Goal: Information Seeking & Learning: Learn about a topic

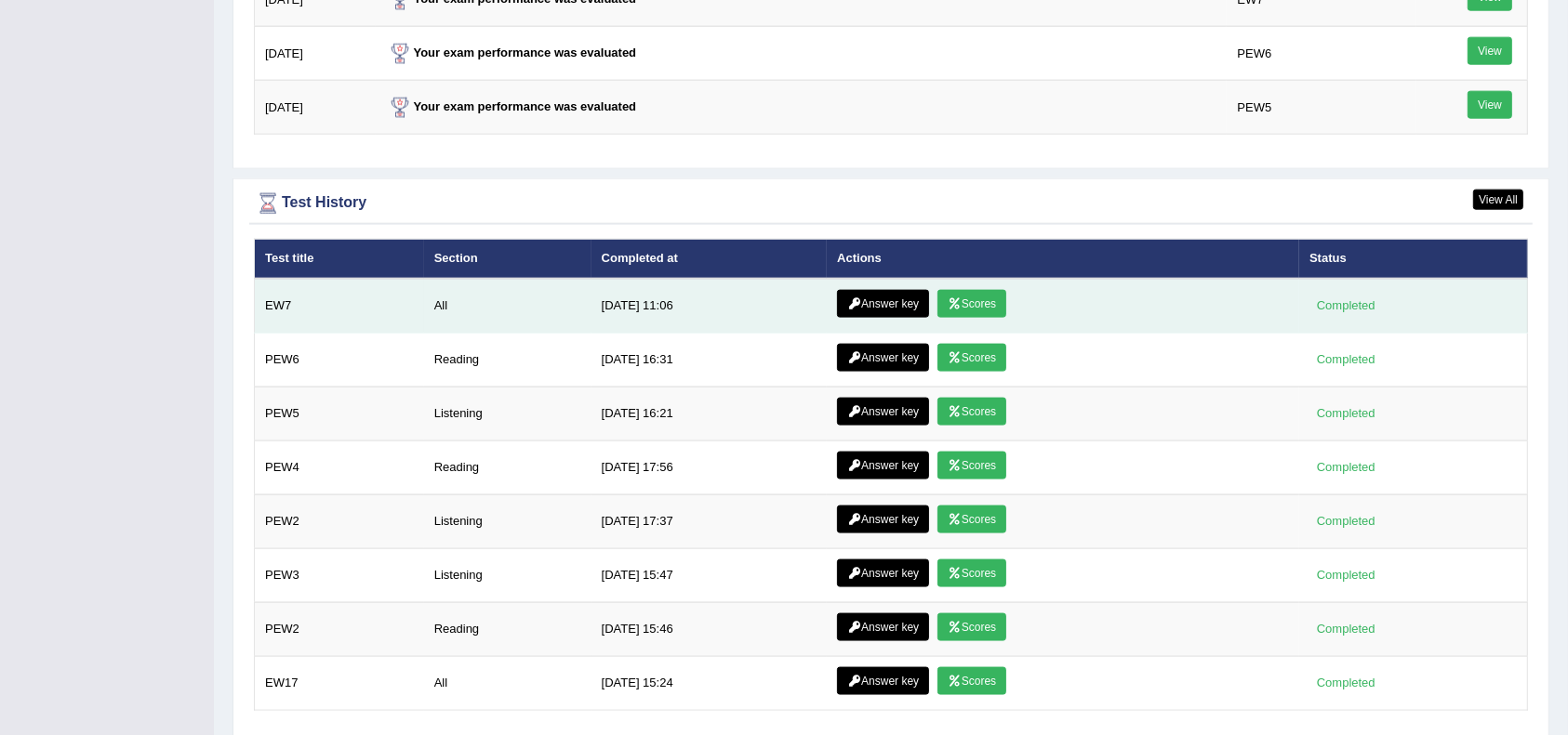
scroll to position [2422, 0]
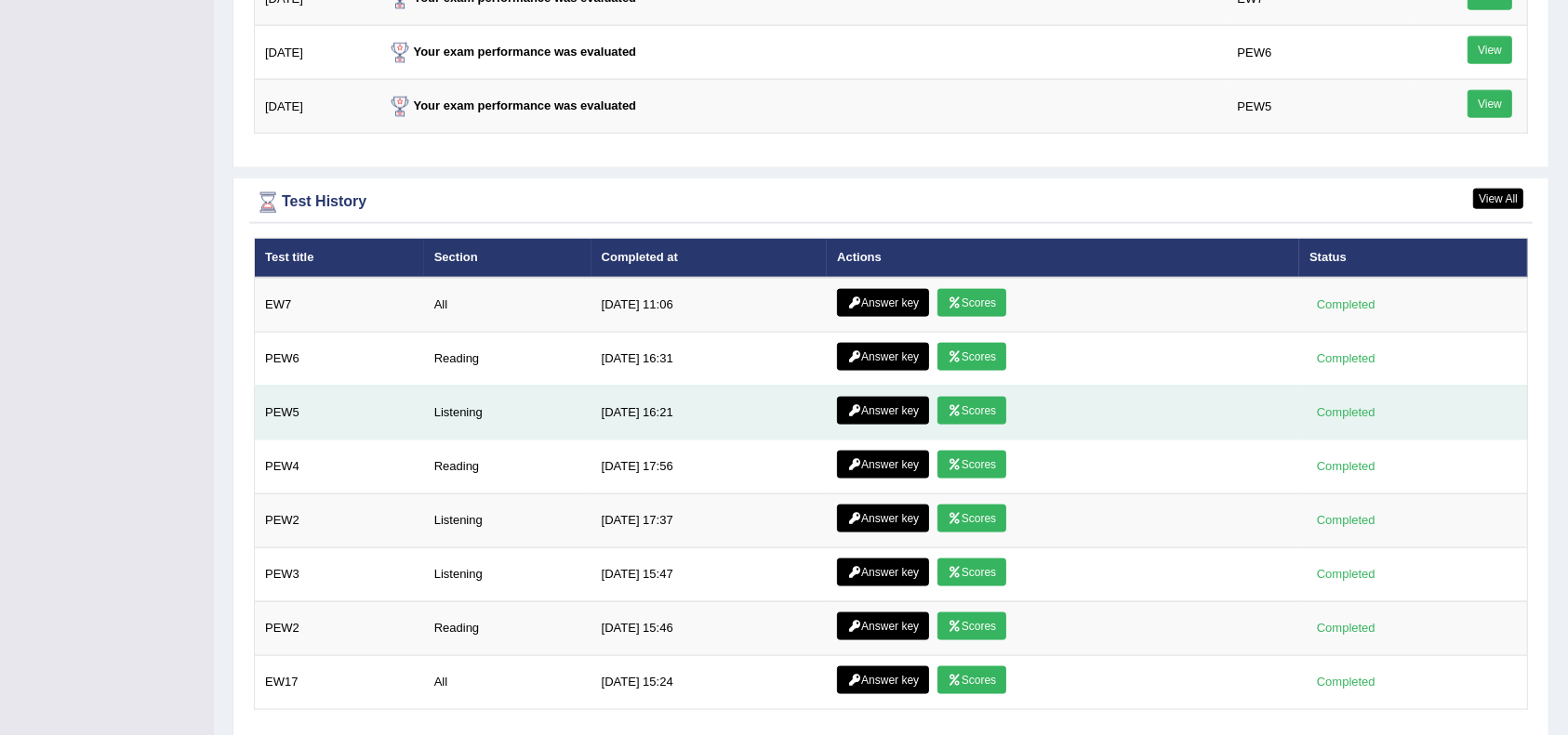
click at [892, 406] on link "Answer key" at bounding box center [883, 411] width 92 height 28
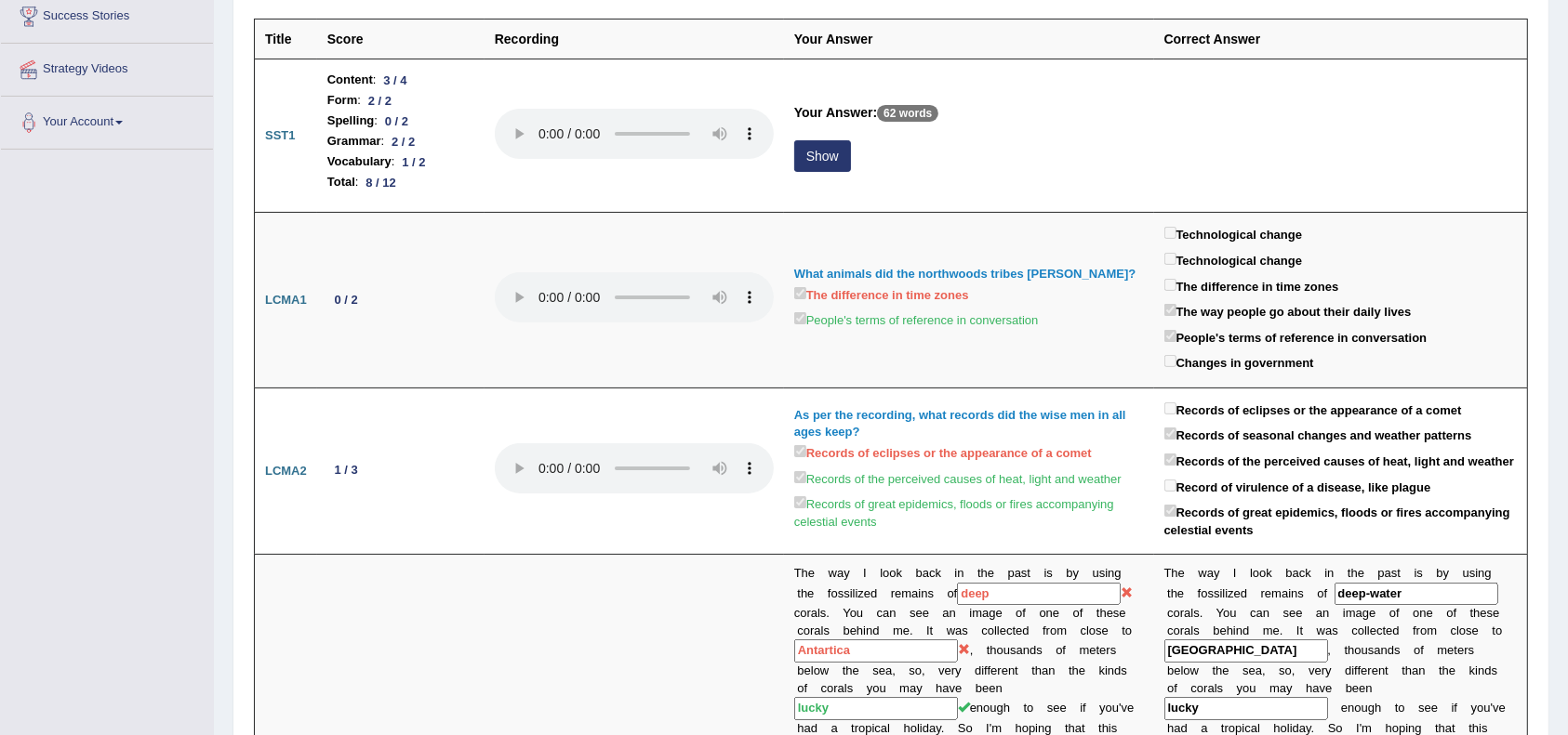
scroll to position [315, 0]
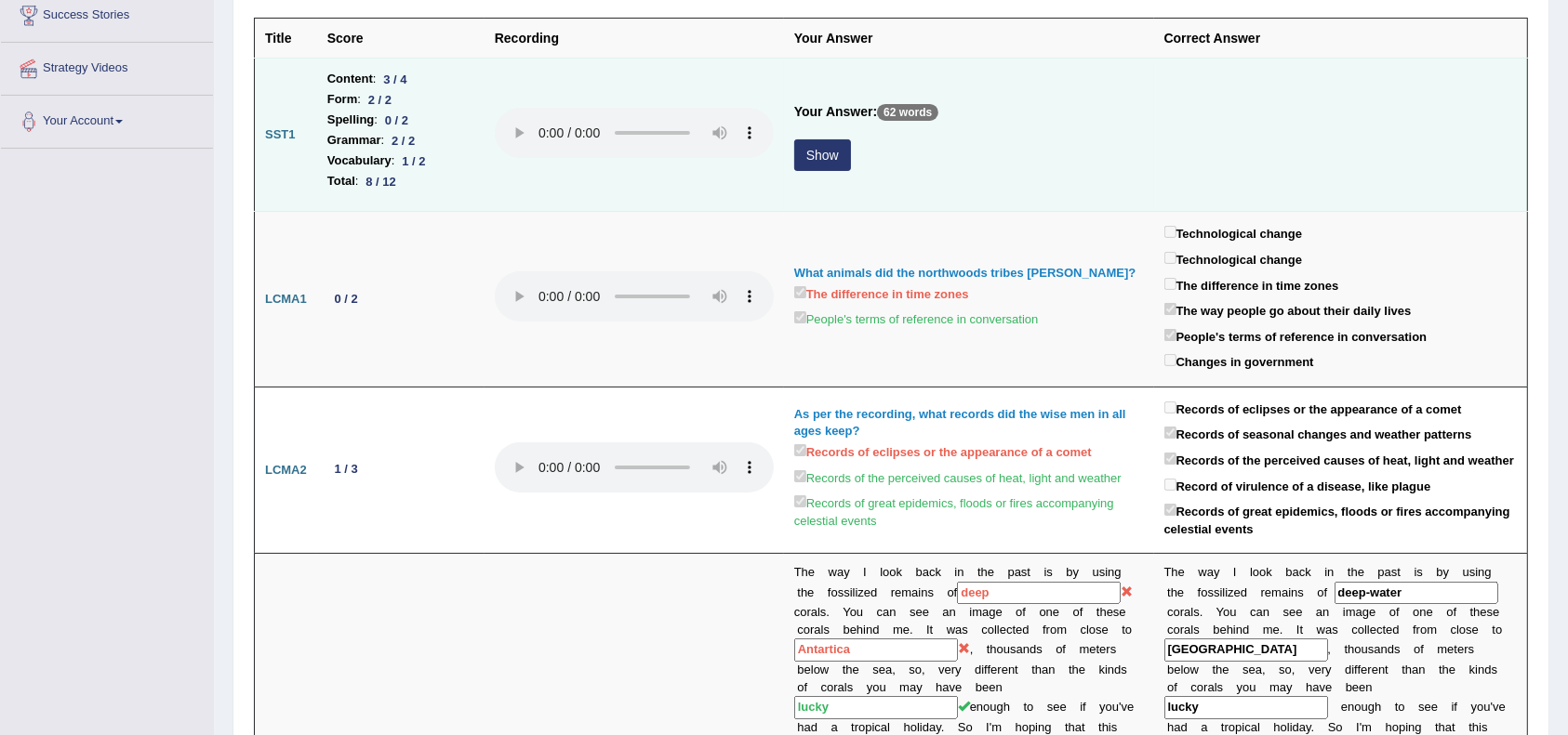
click at [819, 155] on button "Show" at bounding box center [823, 155] width 56 height 32
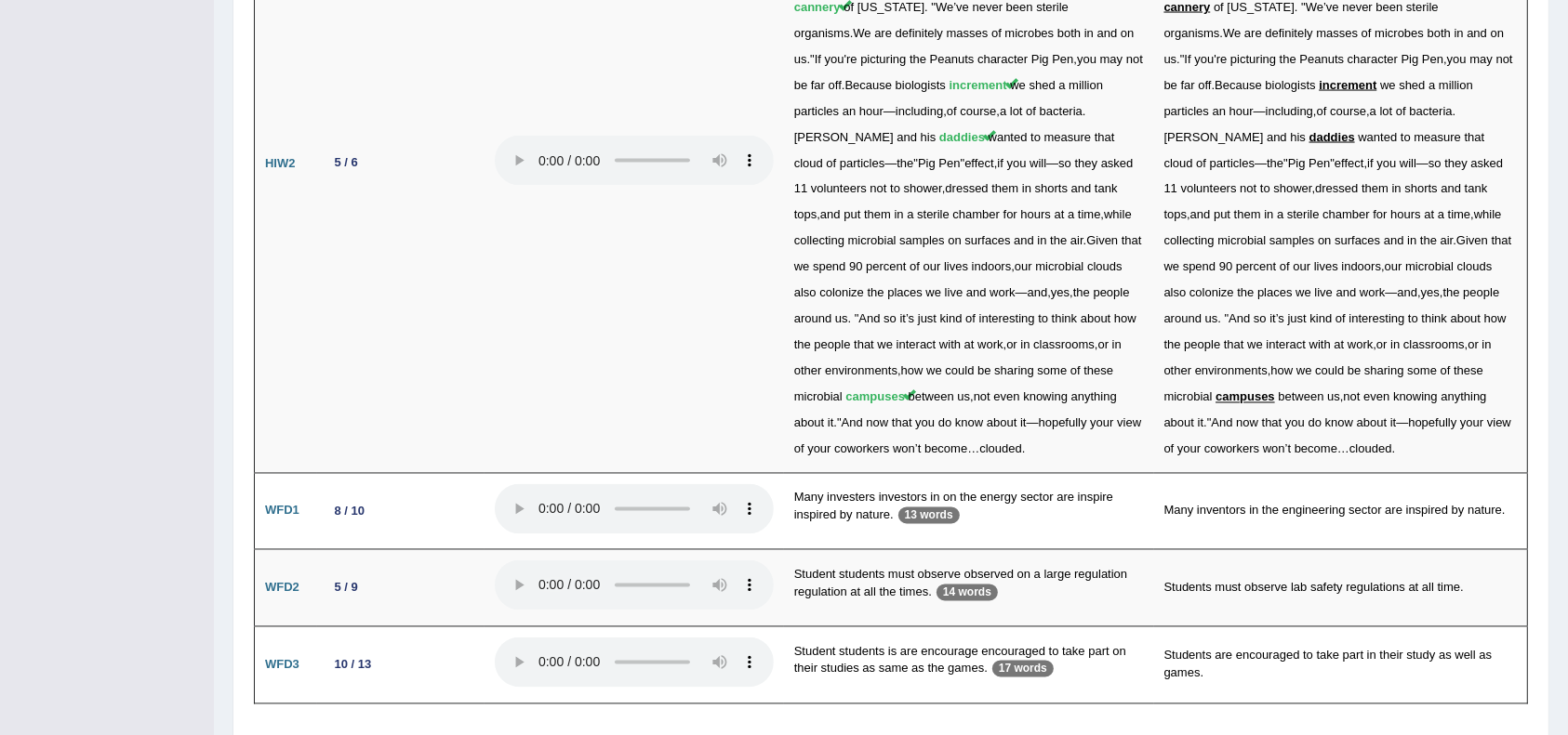
scroll to position [3369, 0]
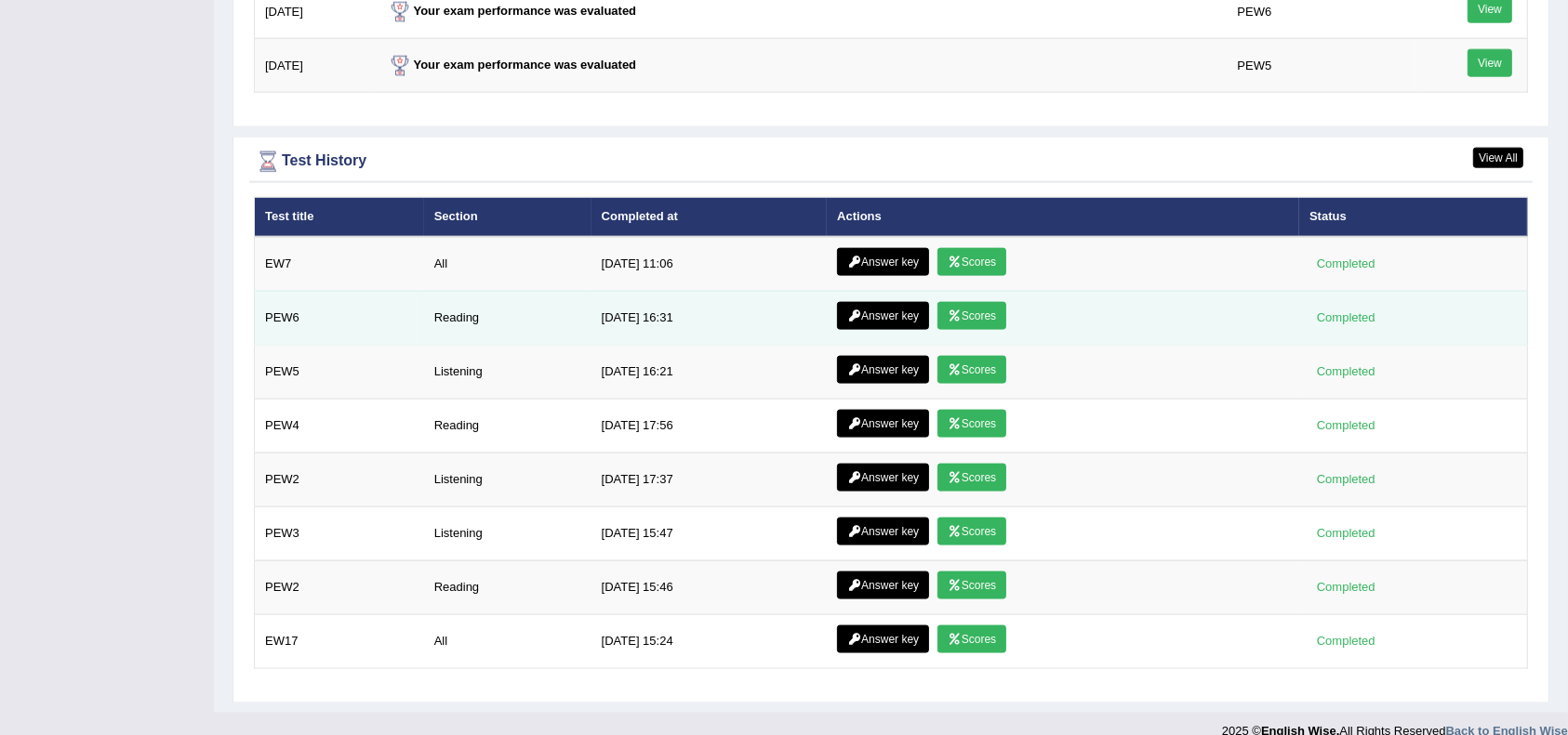
click at [874, 315] on link "Answer key" at bounding box center [883, 316] width 92 height 28
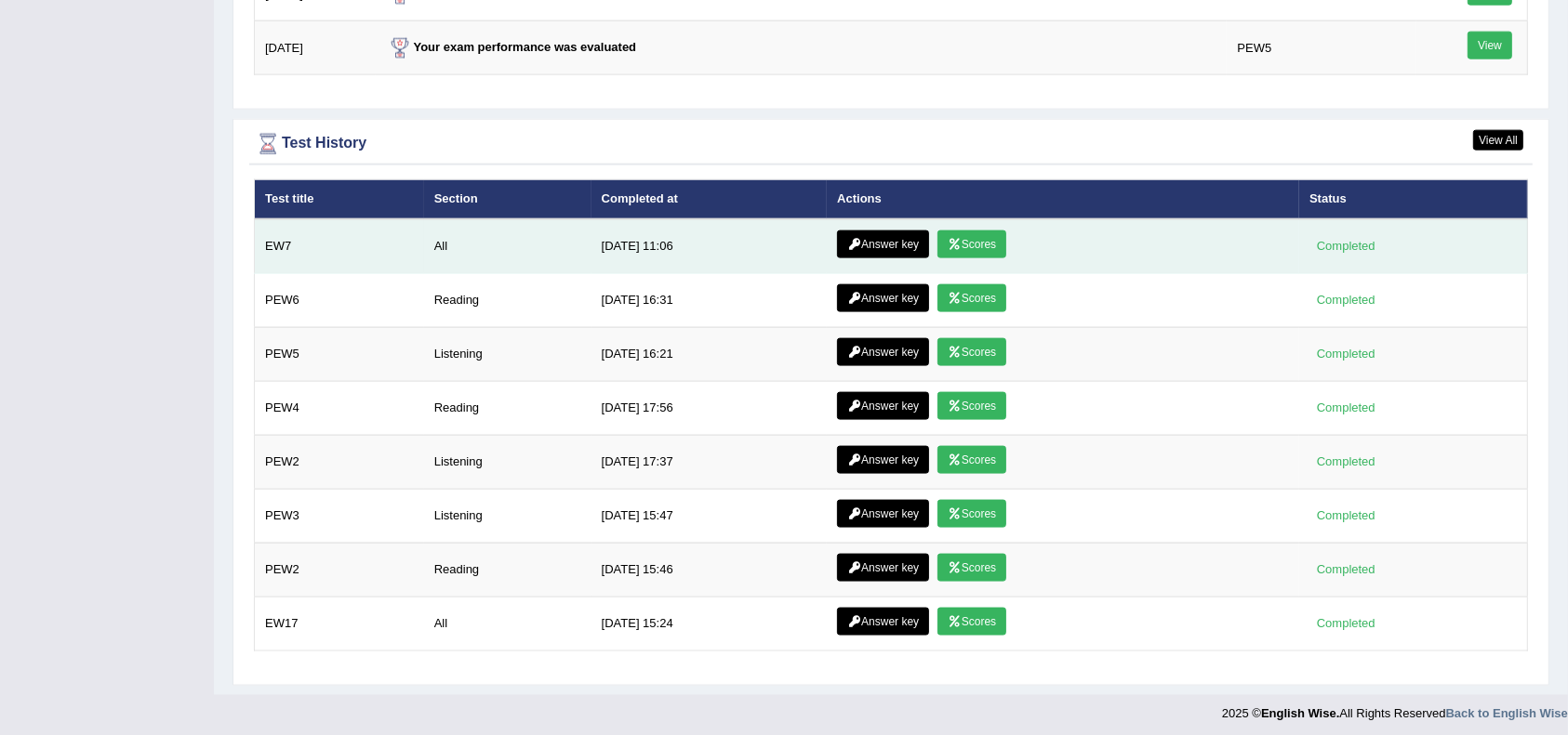
click at [960, 239] on link "Scores" at bounding box center [971, 244] width 69 height 28
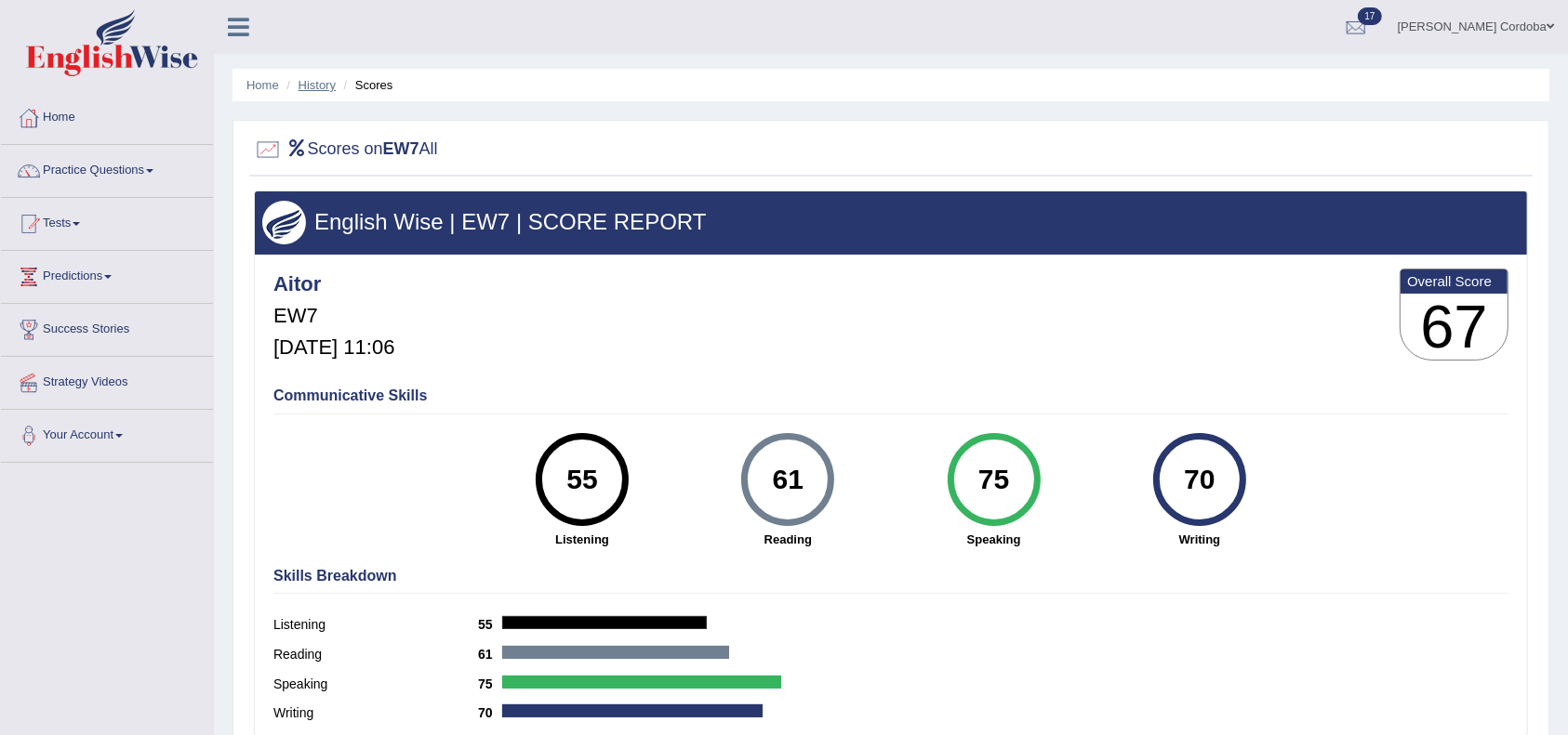
click at [313, 80] on link "History" at bounding box center [317, 84] width 37 height 14
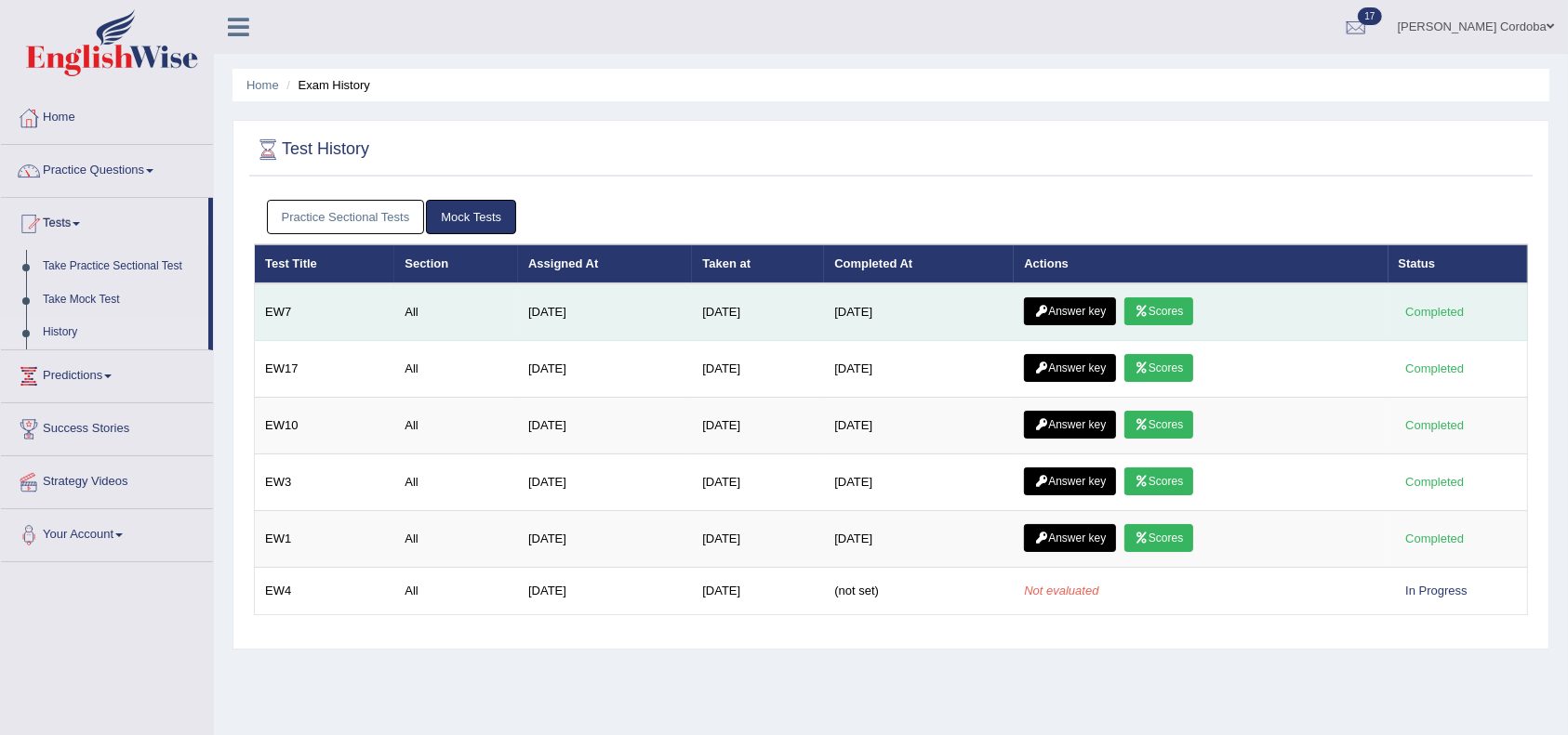
click at [1079, 317] on link "Answer key" at bounding box center [1070, 311] width 92 height 28
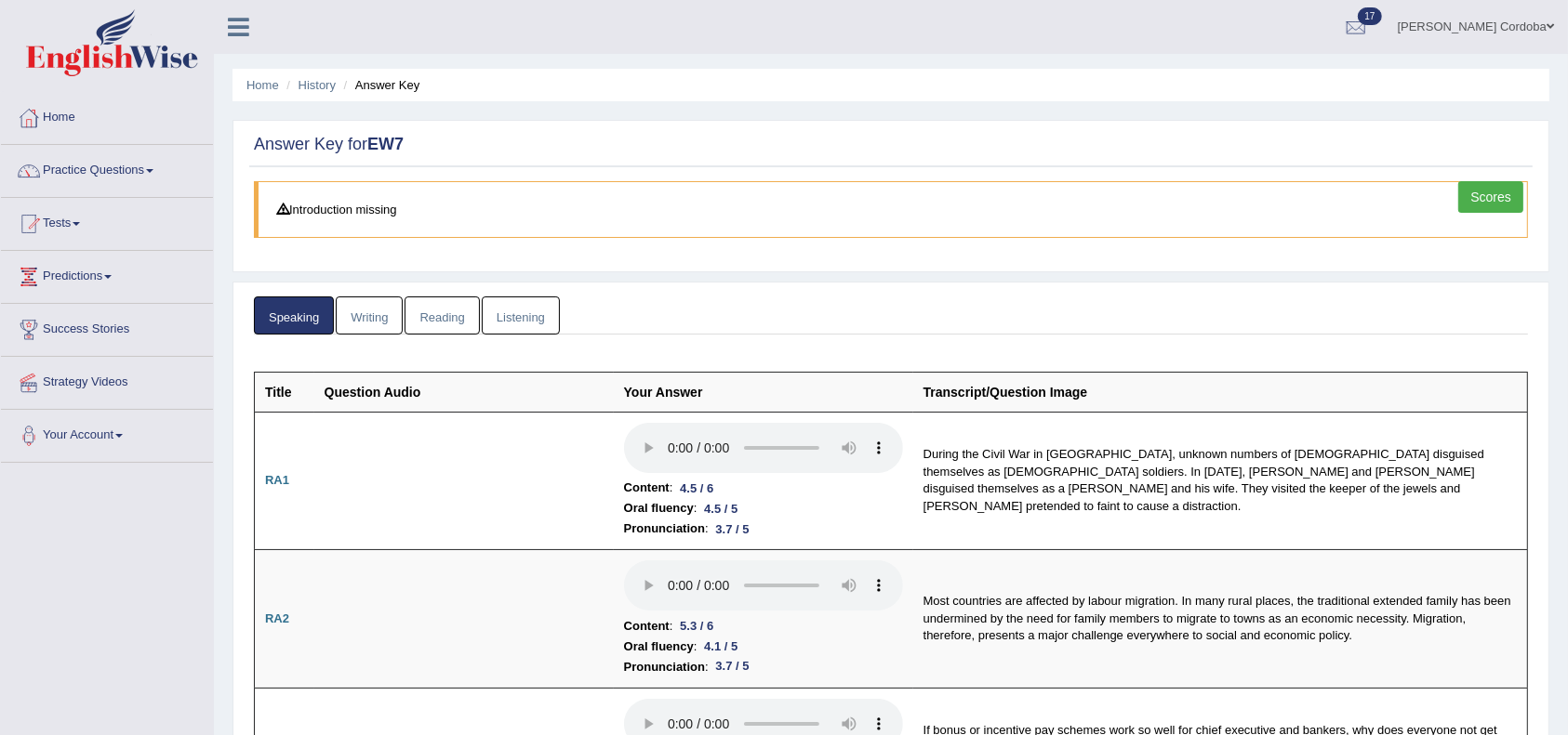
click at [374, 300] on link "Writing" at bounding box center [369, 315] width 67 height 38
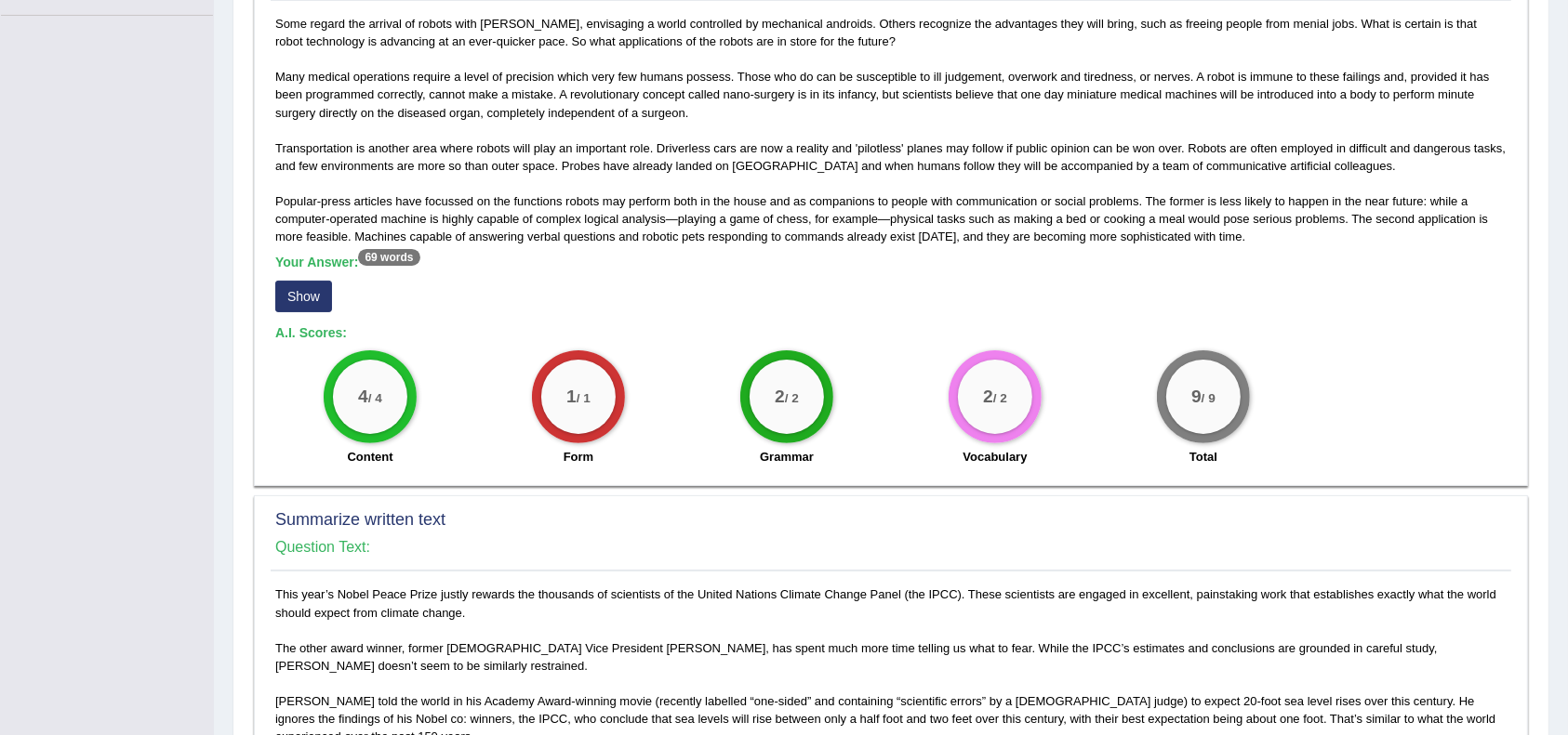
scroll to position [447, 0]
click at [316, 302] on button "Show" at bounding box center [303, 297] width 56 height 32
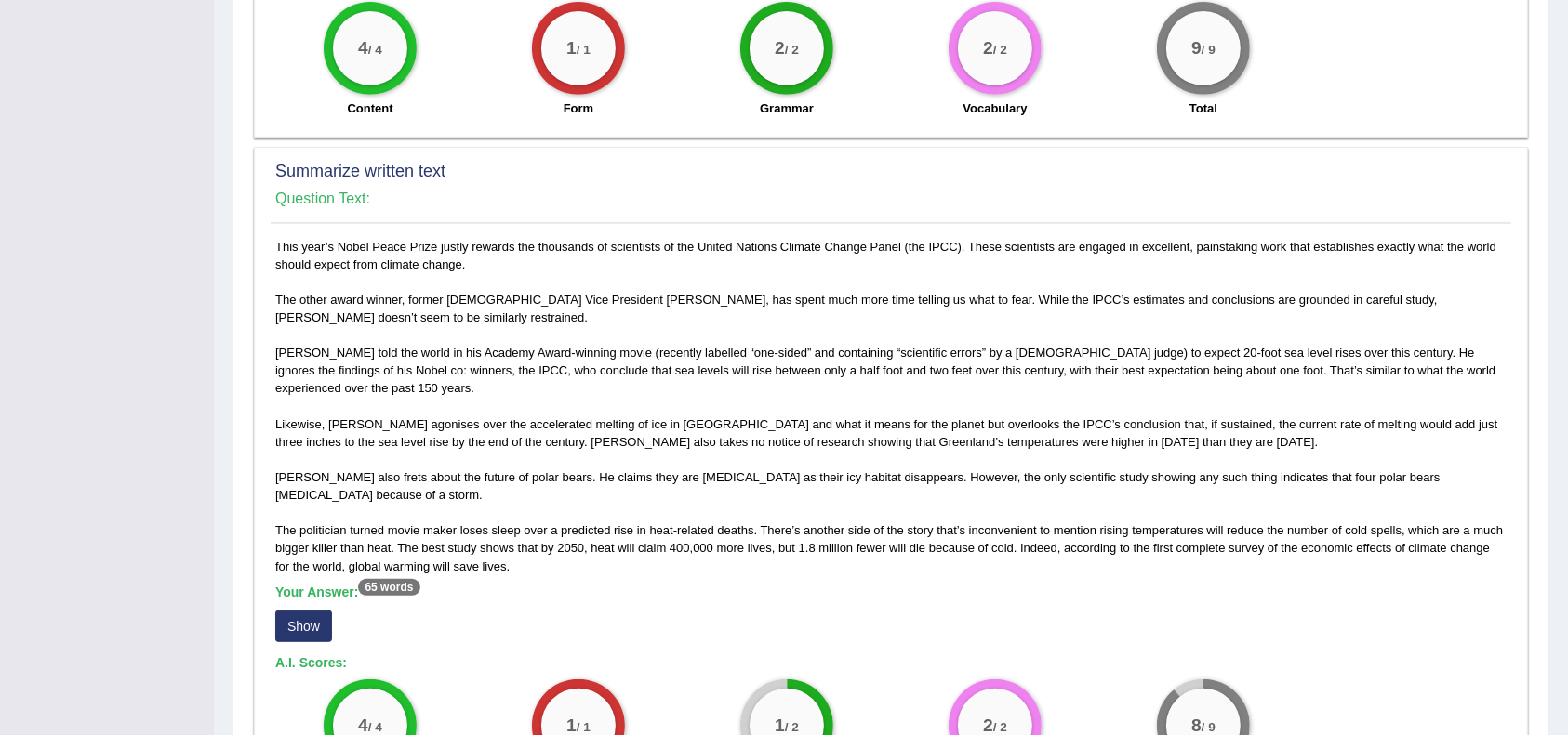
scroll to position [800, 0]
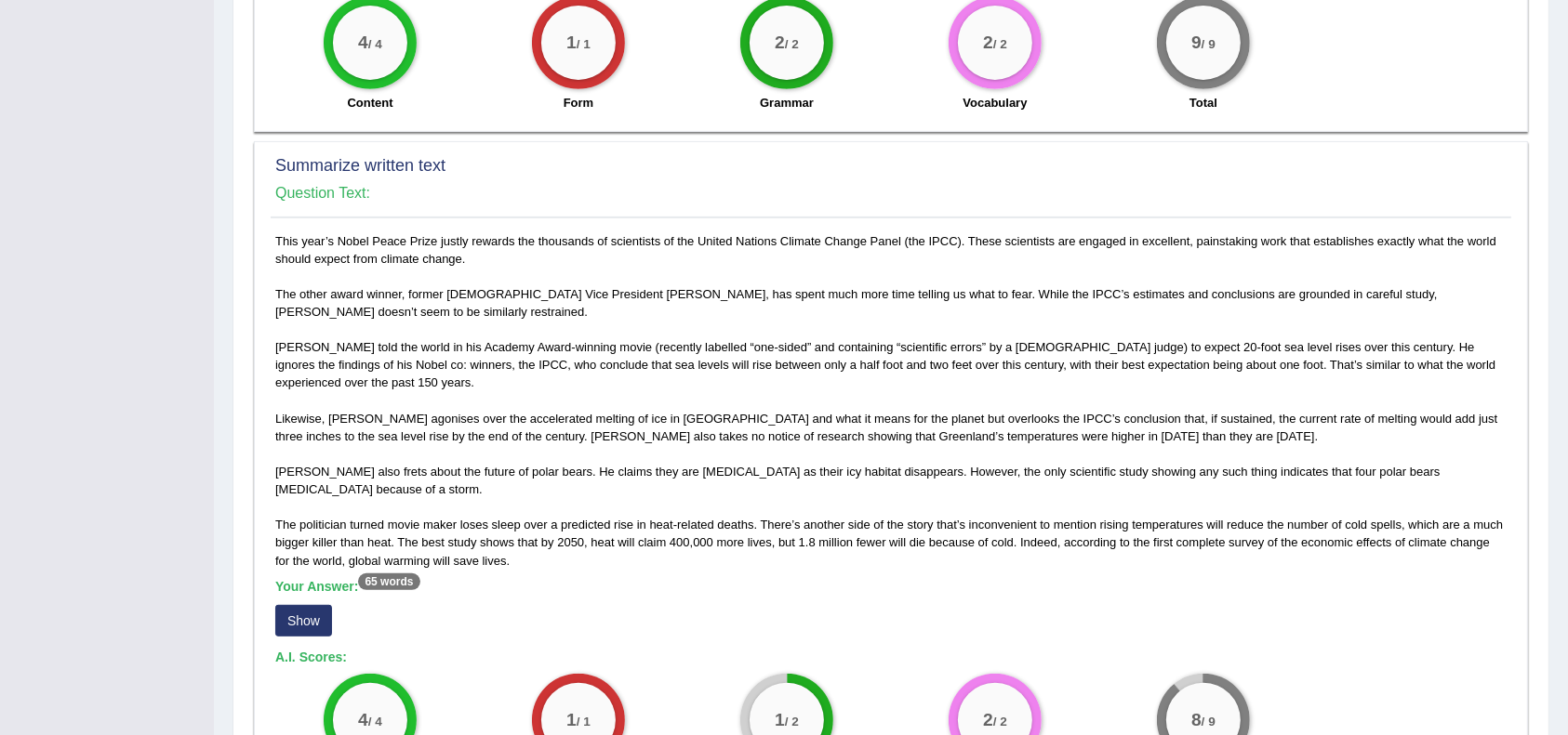
drag, startPoint x: 313, startPoint y: 566, endPoint x: 612, endPoint y: 562, distance: 299.0
click at [612, 580] on div "Your Answer: 65 words Show" at bounding box center [891, 611] width 1232 height 62
click at [310, 605] on button "Show" at bounding box center [303, 620] width 56 height 32
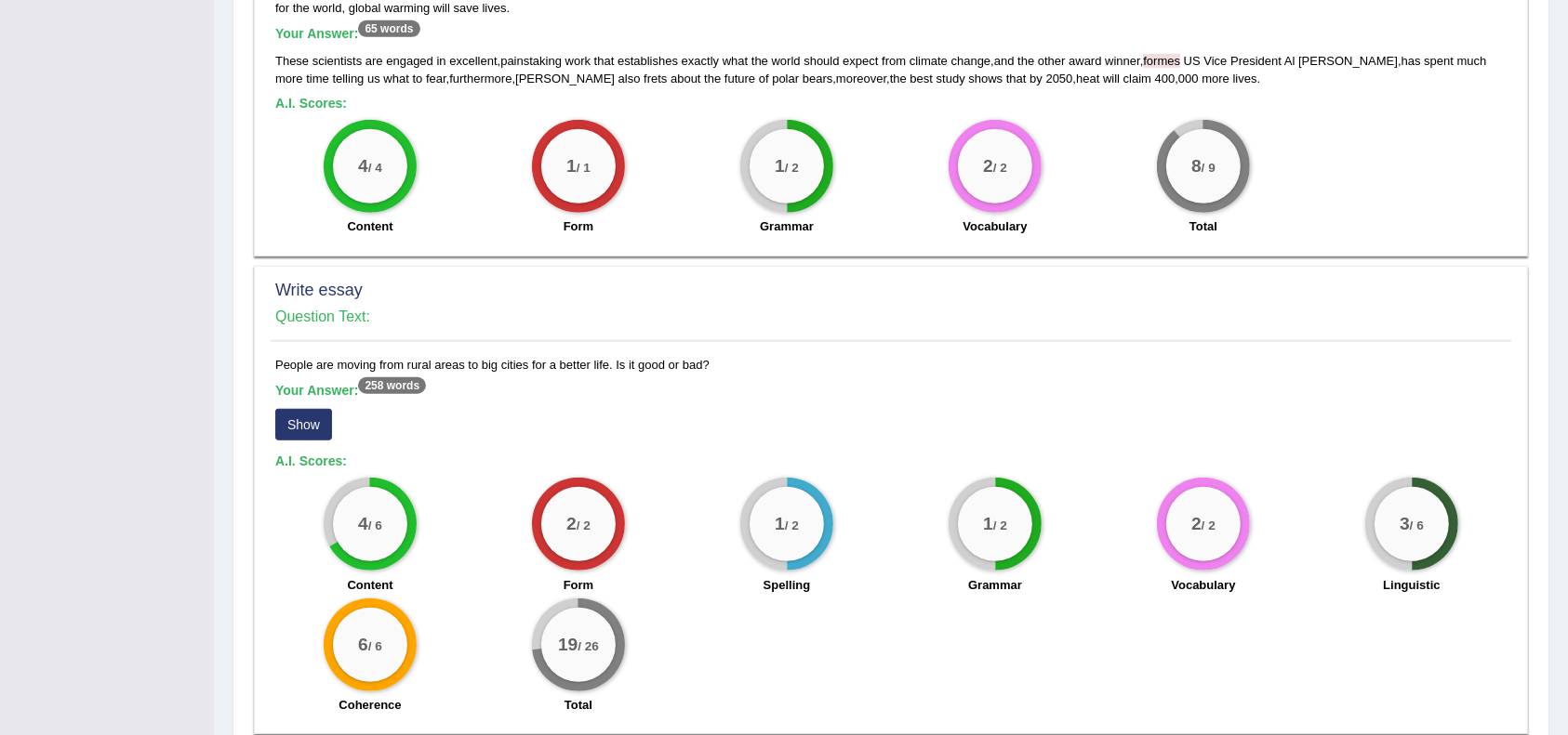
scroll to position [1385, 0]
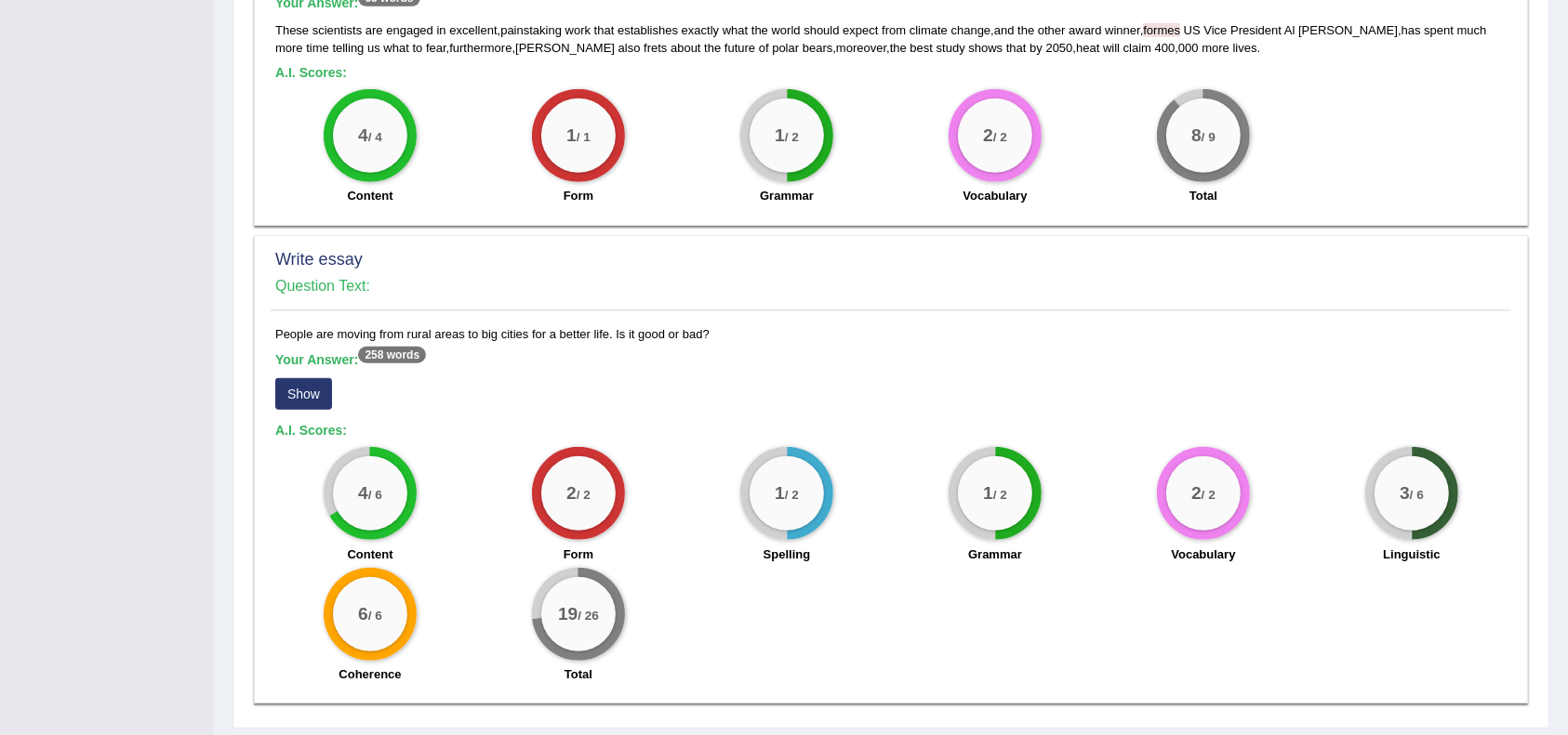
click at [318, 379] on button "Show" at bounding box center [303, 394] width 56 height 32
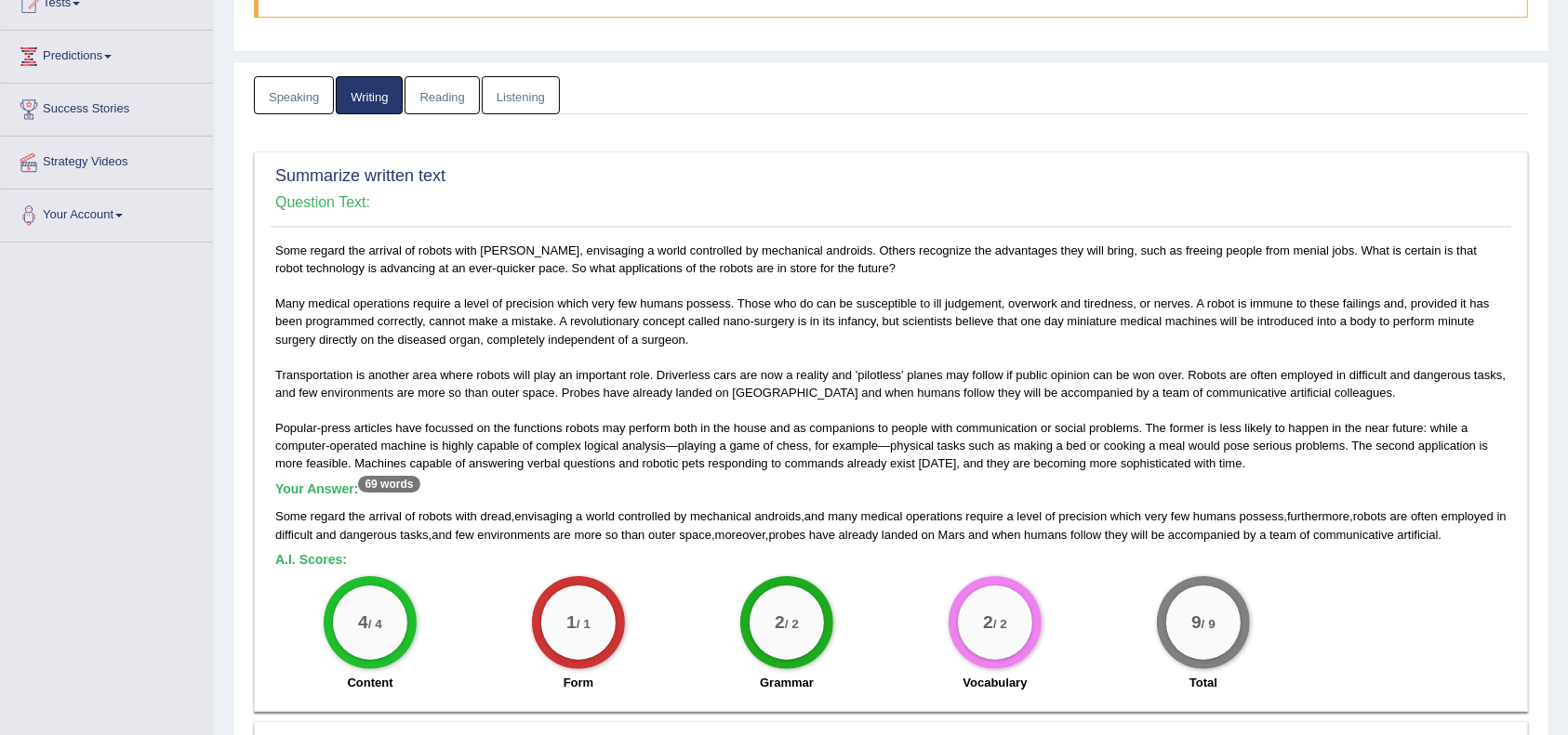
scroll to position [0, 0]
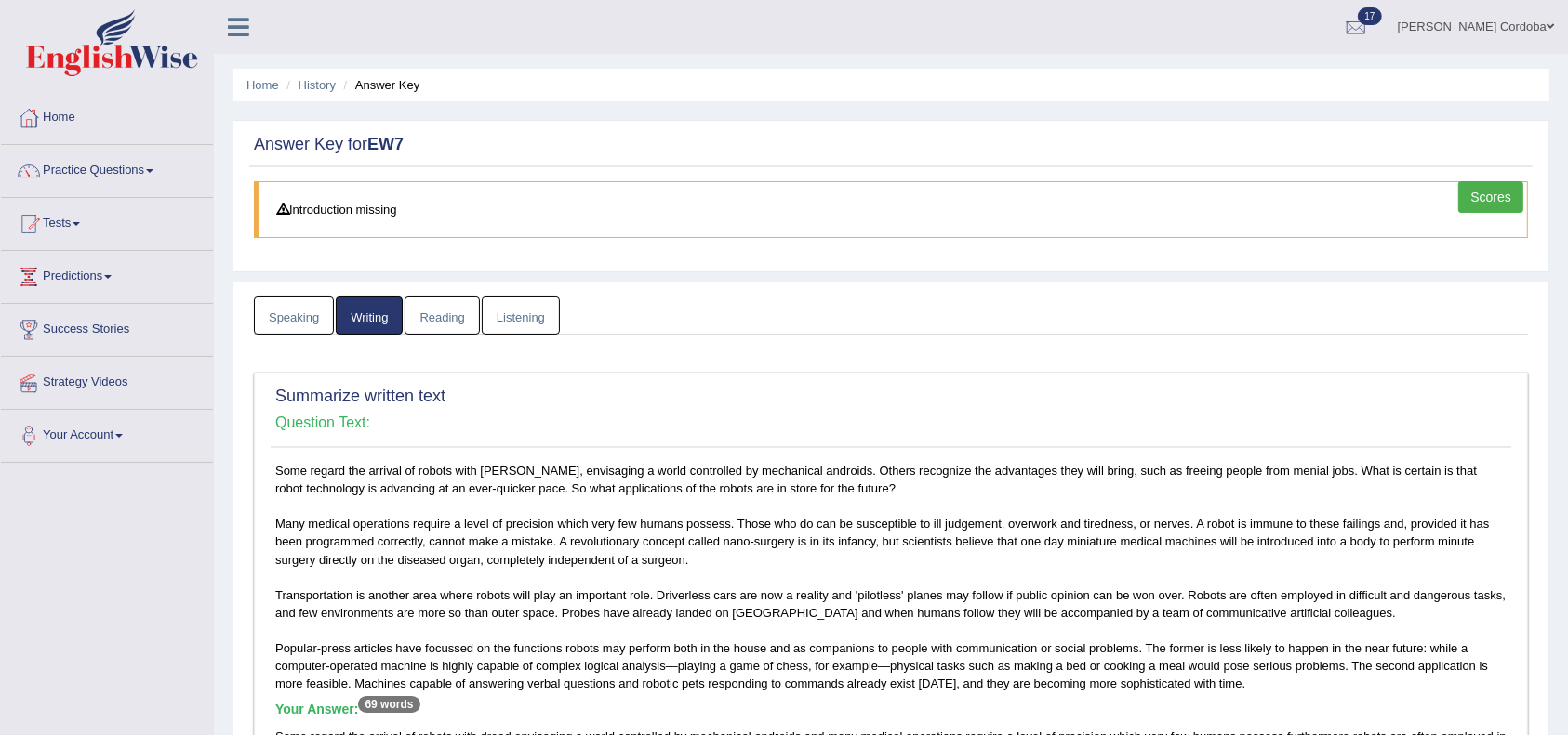
click at [439, 323] on link "Reading" at bounding box center [442, 315] width 75 height 38
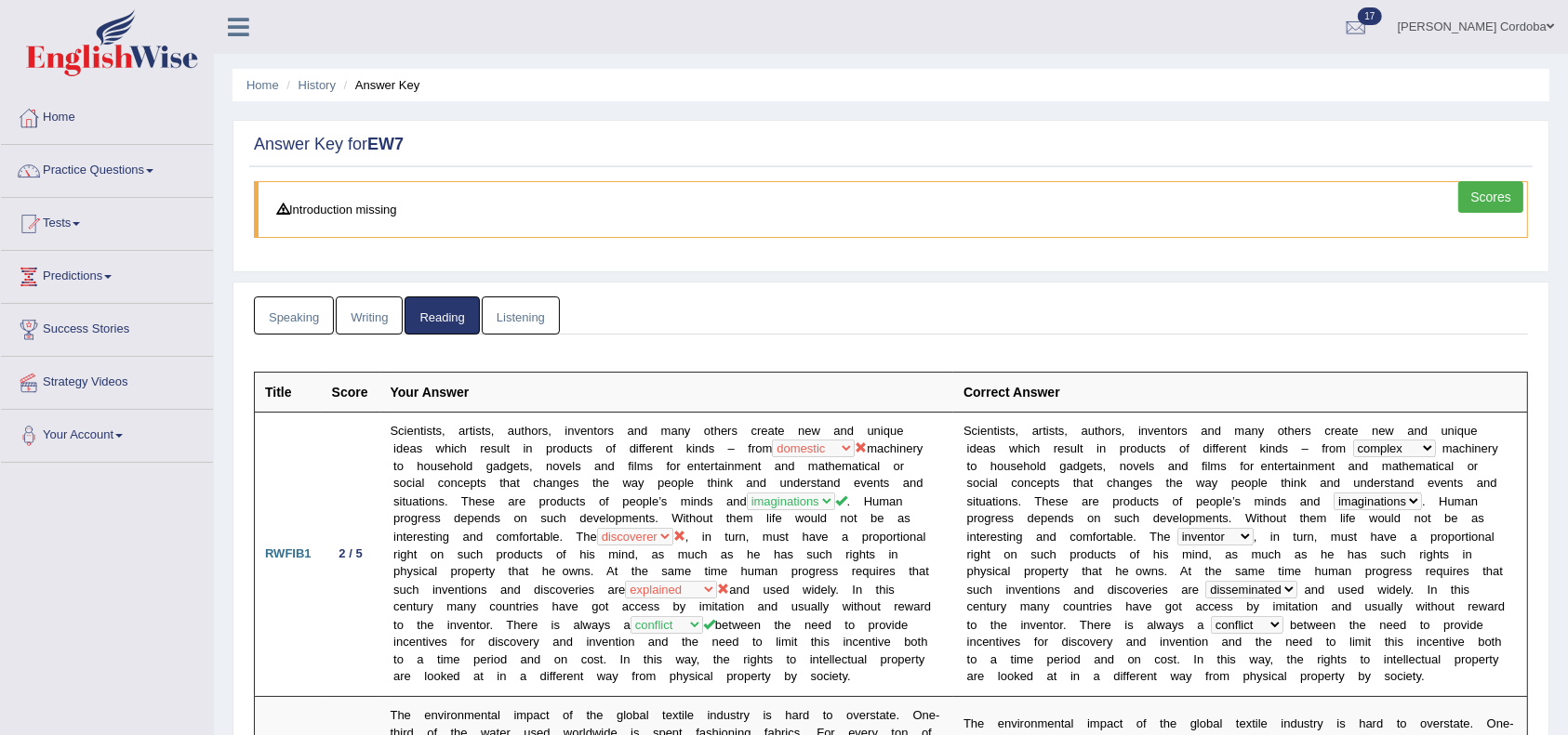
click at [510, 316] on link "Listening" at bounding box center [521, 315] width 78 height 38
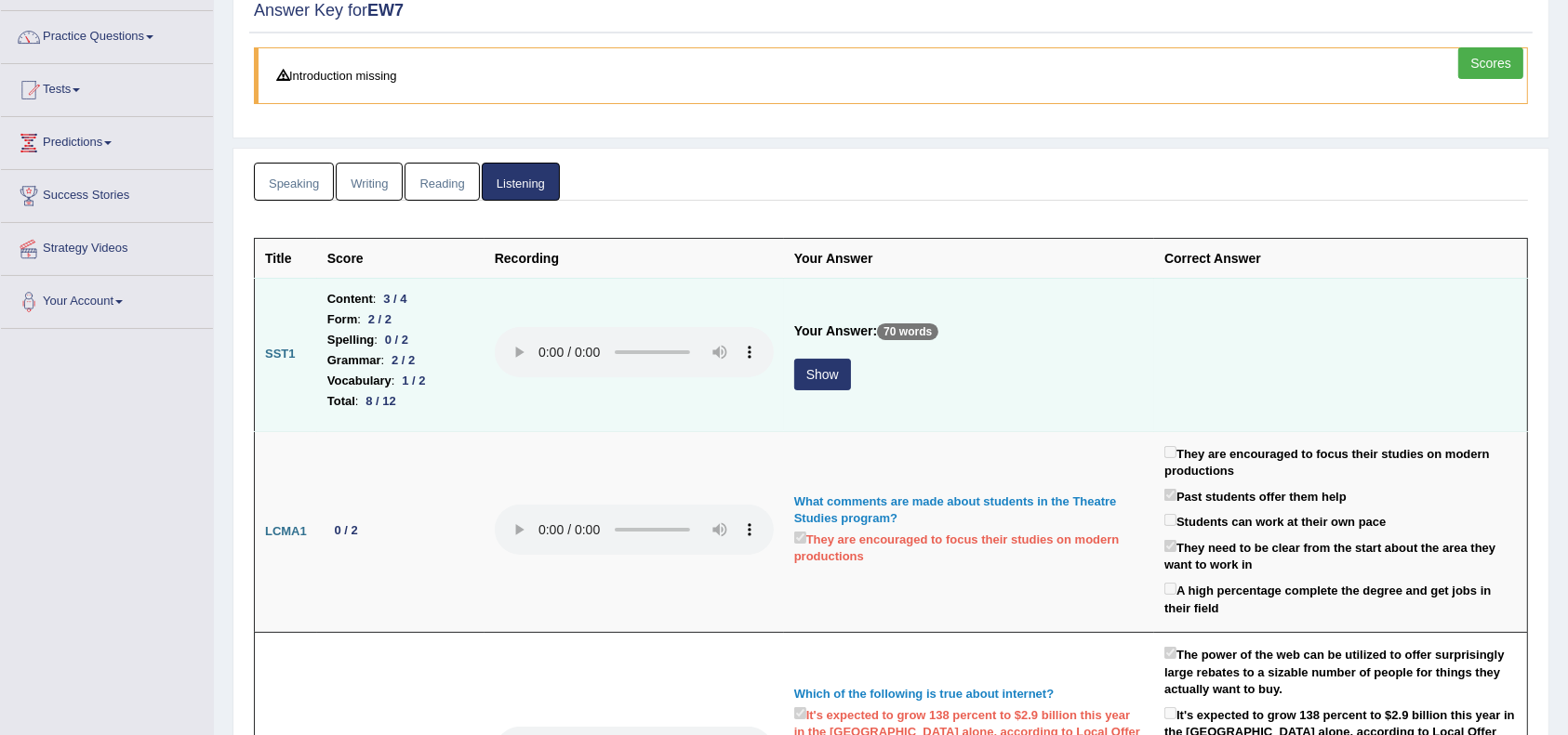
scroll to position [141, 0]
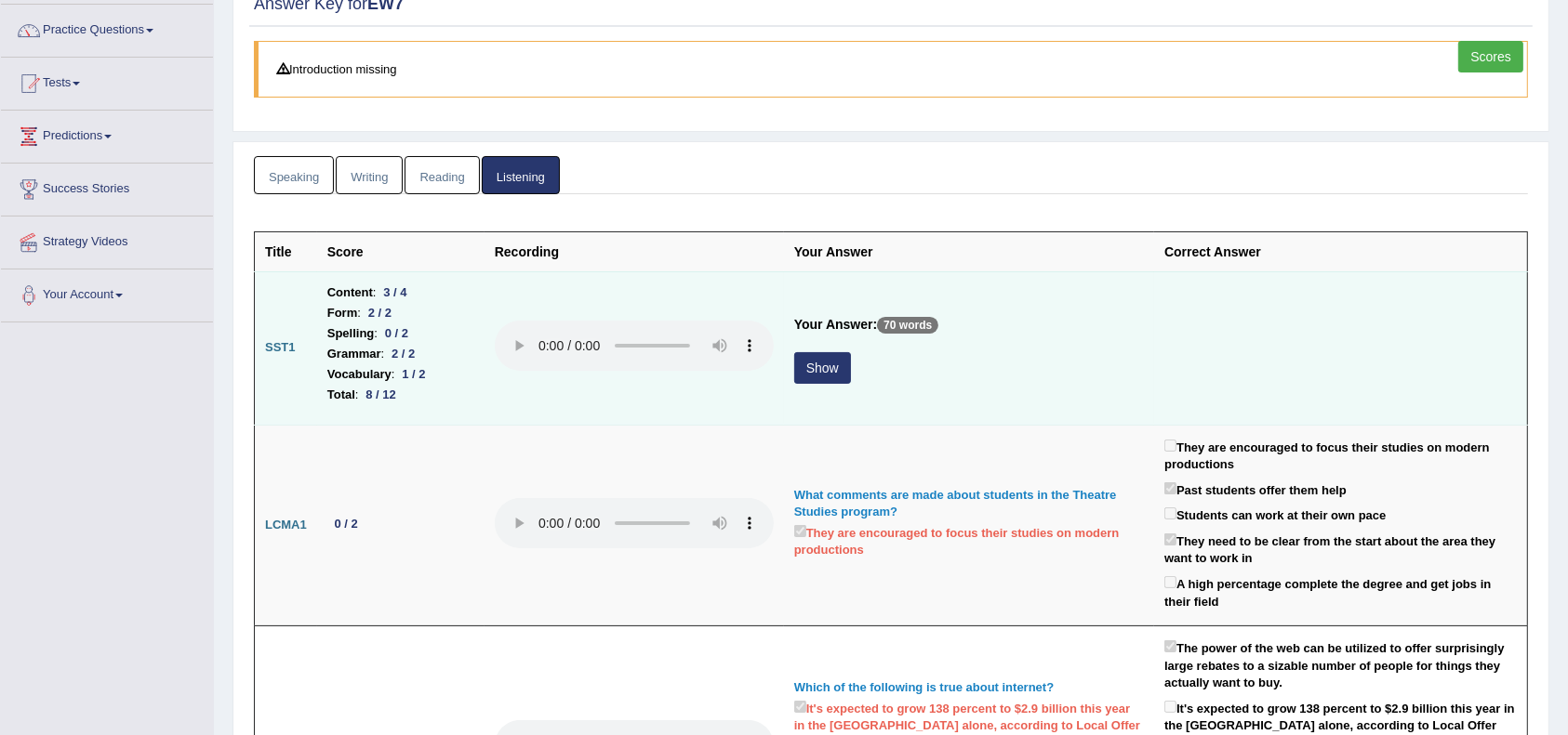
click at [835, 361] on button "Show" at bounding box center [823, 368] width 56 height 32
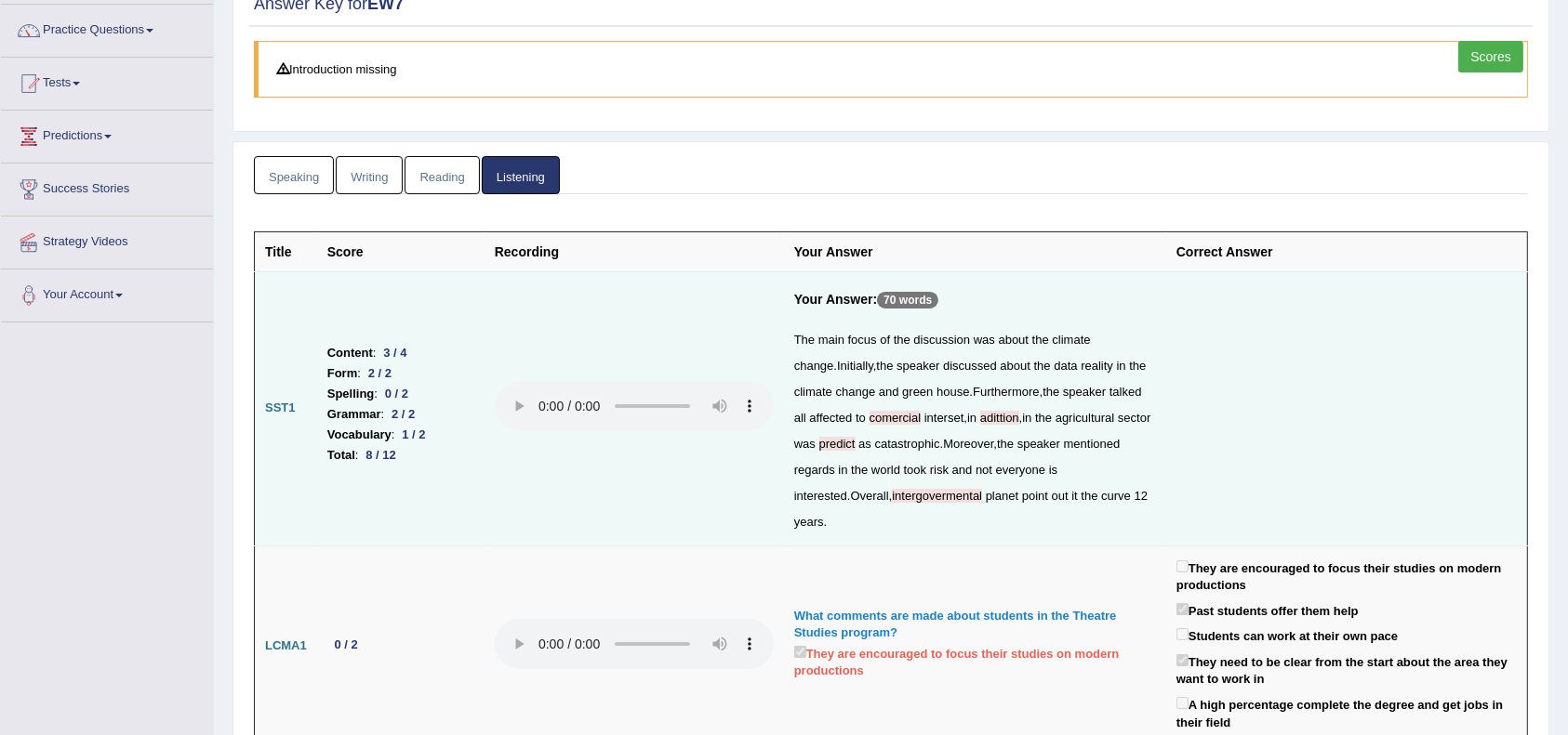
click at [1019, 412] on span "adittion" at bounding box center [1000, 418] width 39 height 14
drag, startPoint x: 1043, startPoint y: 412, endPoint x: 996, endPoint y: 405, distance: 47.5
click at [996, 405] on div "The main focus of the discussion was about the climate change . Initially , the…" at bounding box center [975, 431] width 361 height 208
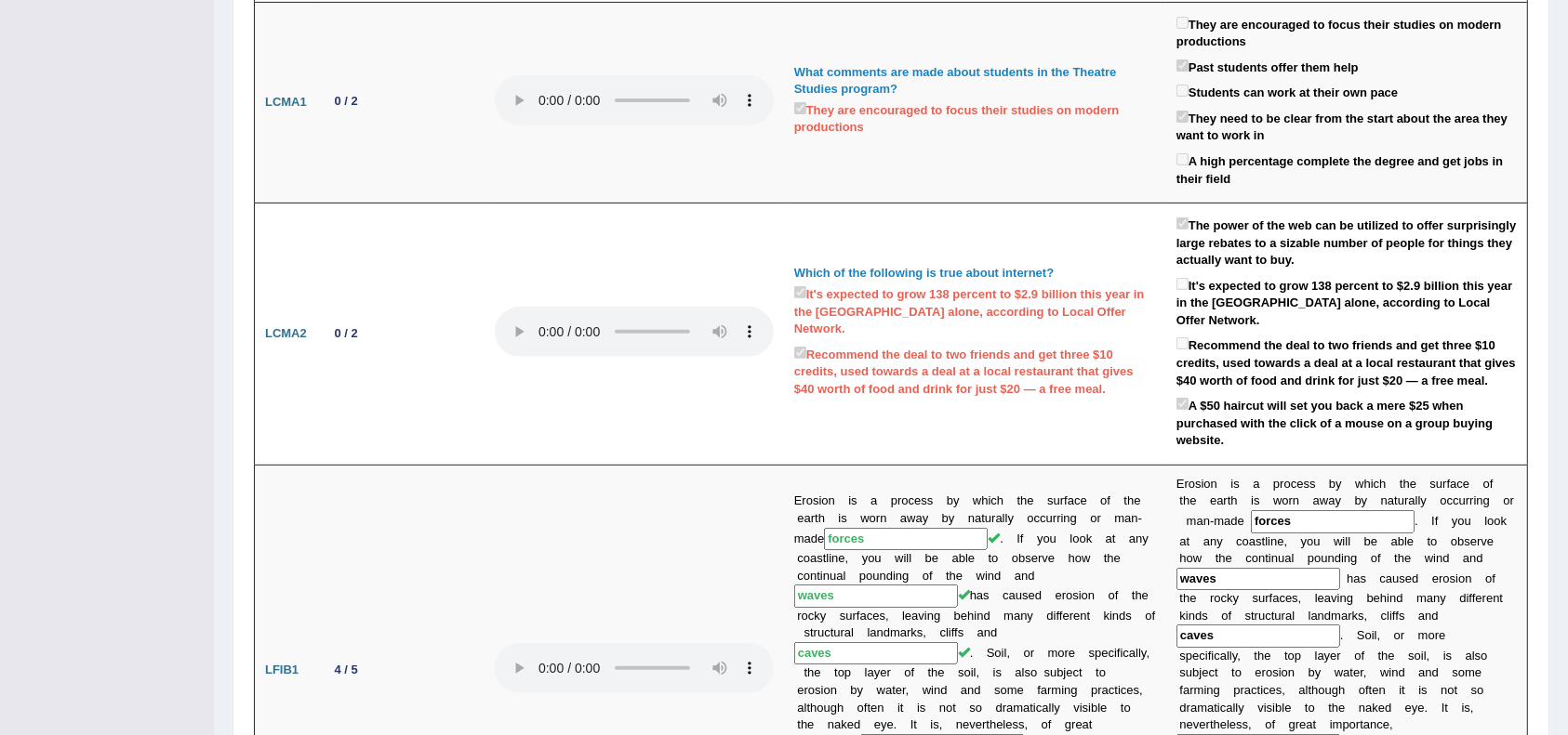
scroll to position [0, 0]
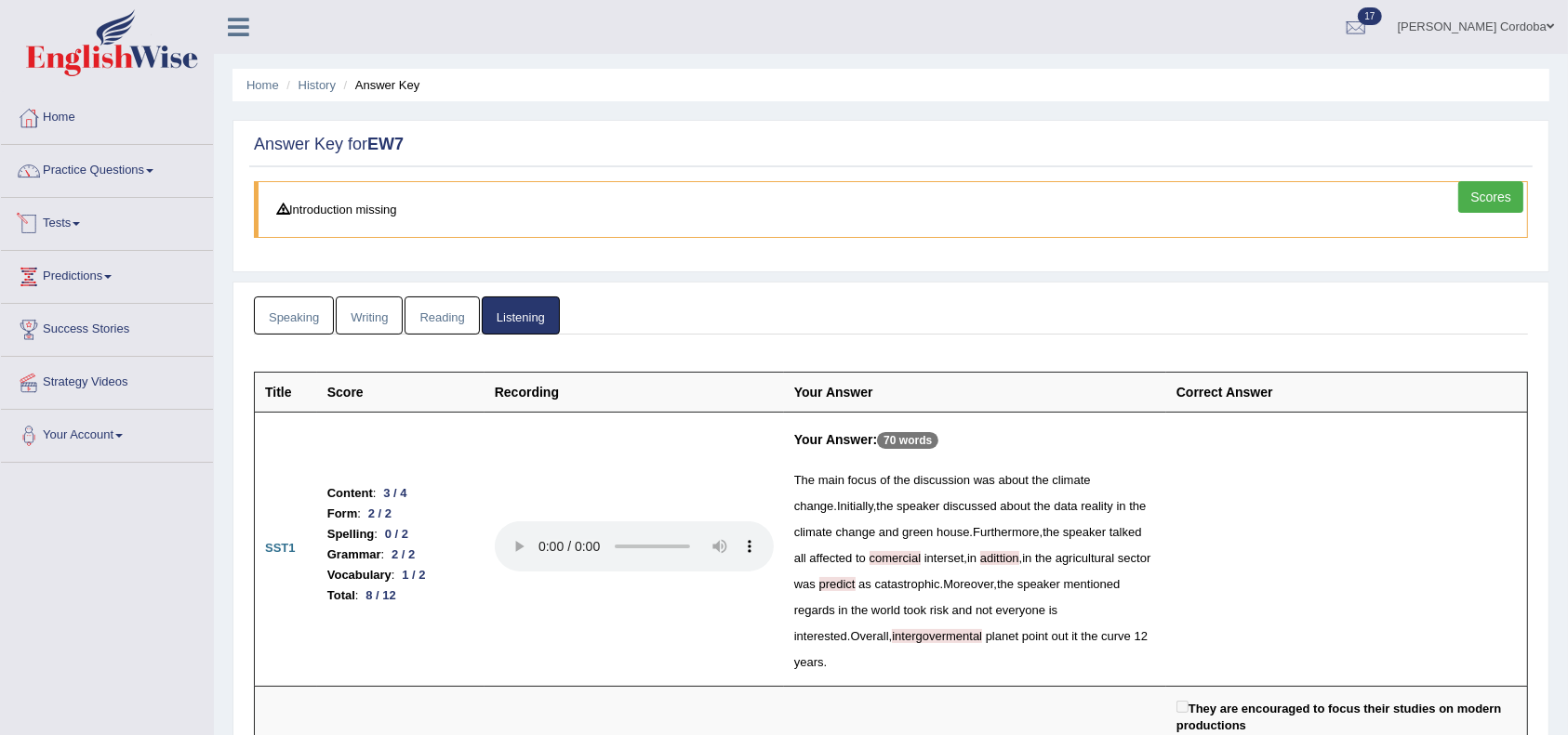
click at [45, 227] on link "Tests" at bounding box center [107, 221] width 212 height 47
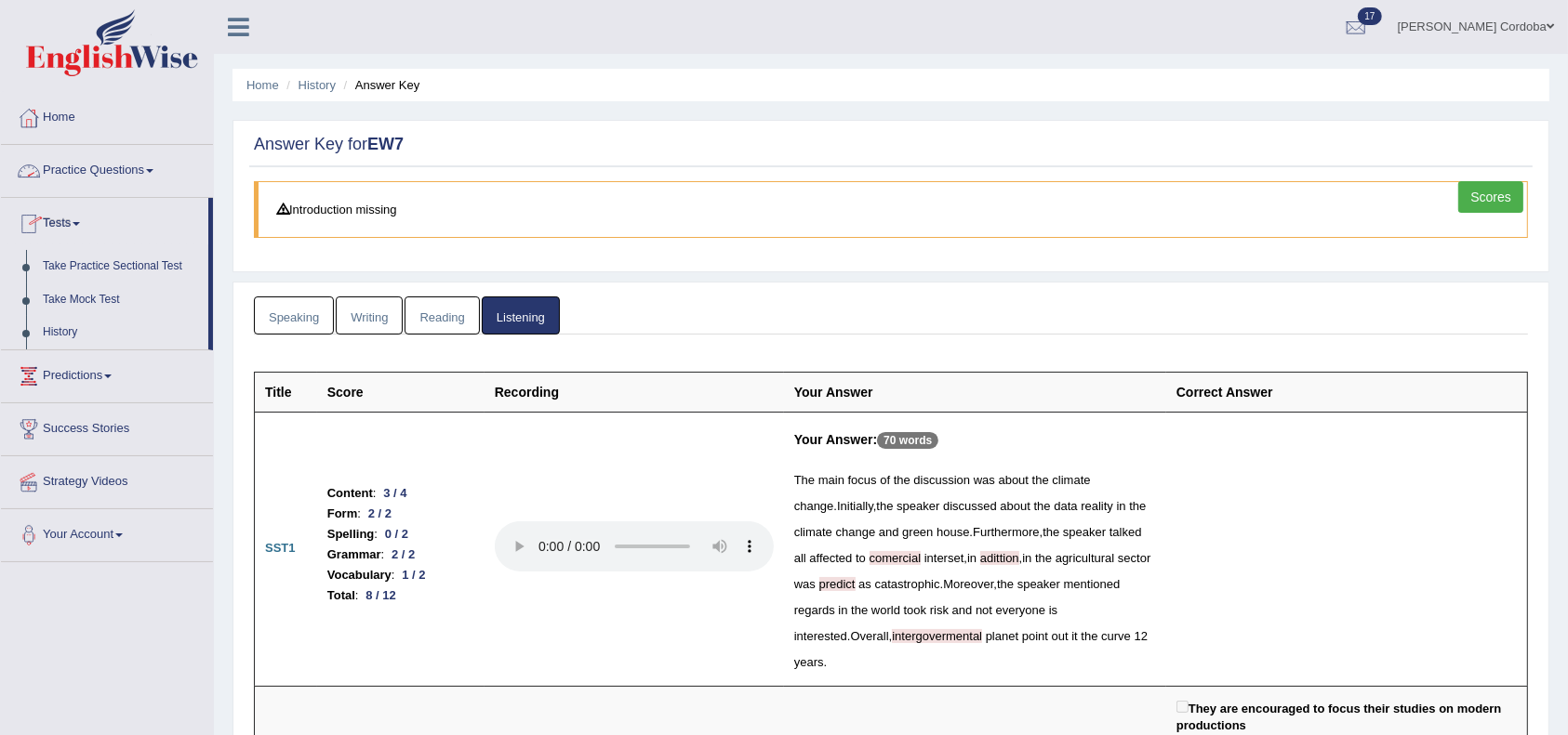
click at [116, 167] on link "Practice Questions" at bounding box center [107, 168] width 212 height 47
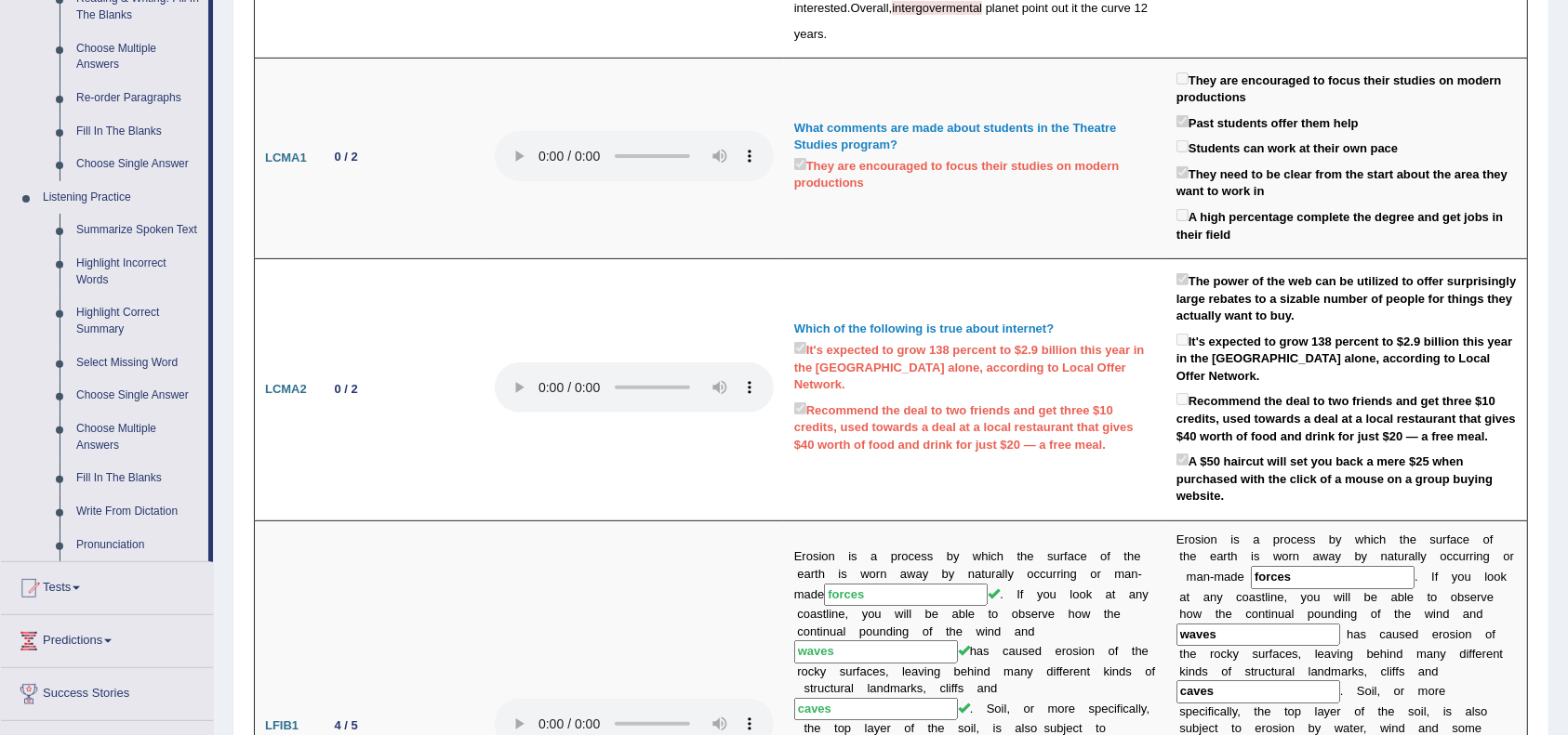
scroll to position [629, 0]
click at [132, 466] on link "Fill In The Blanks" at bounding box center [138, 478] width 141 height 33
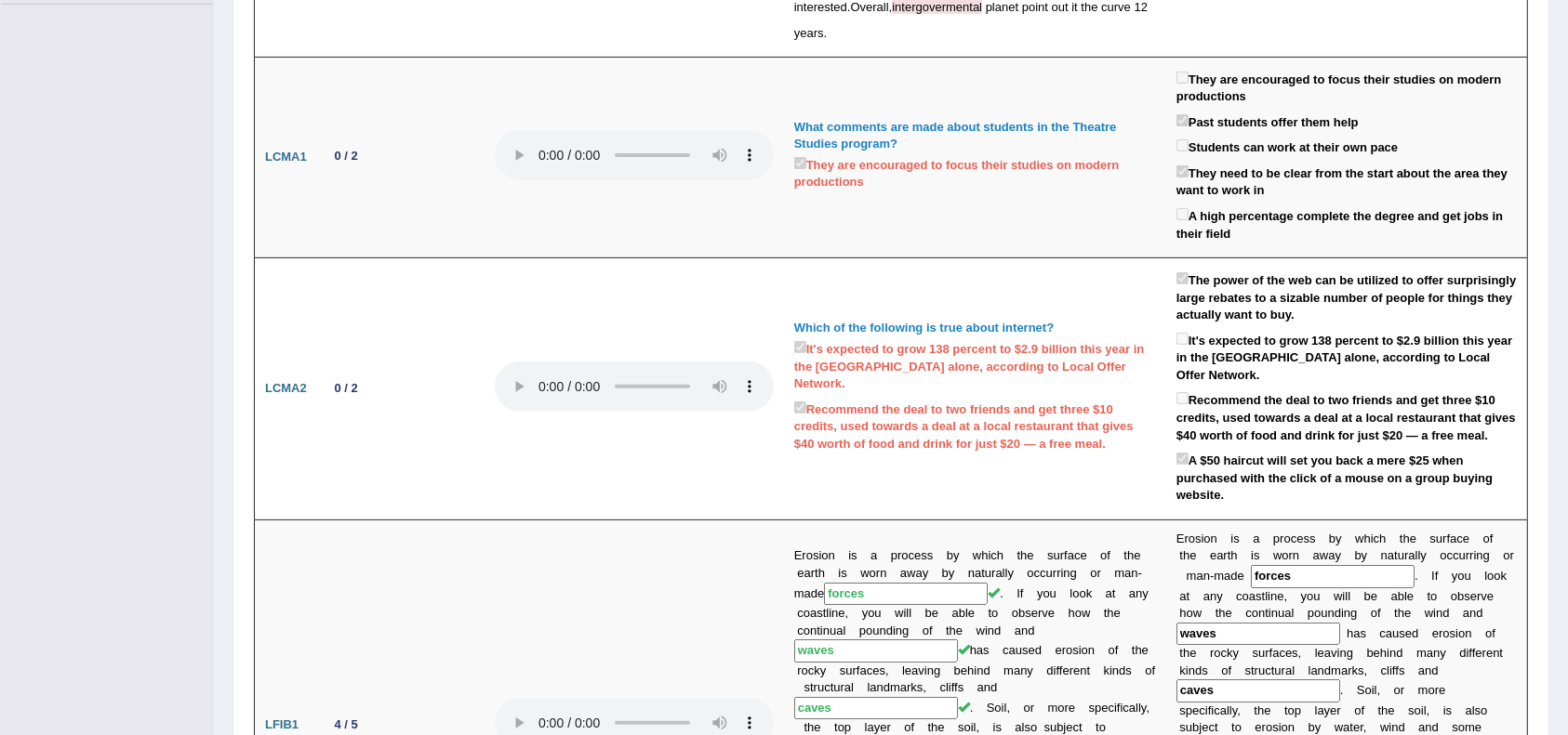
scroll to position [238, 0]
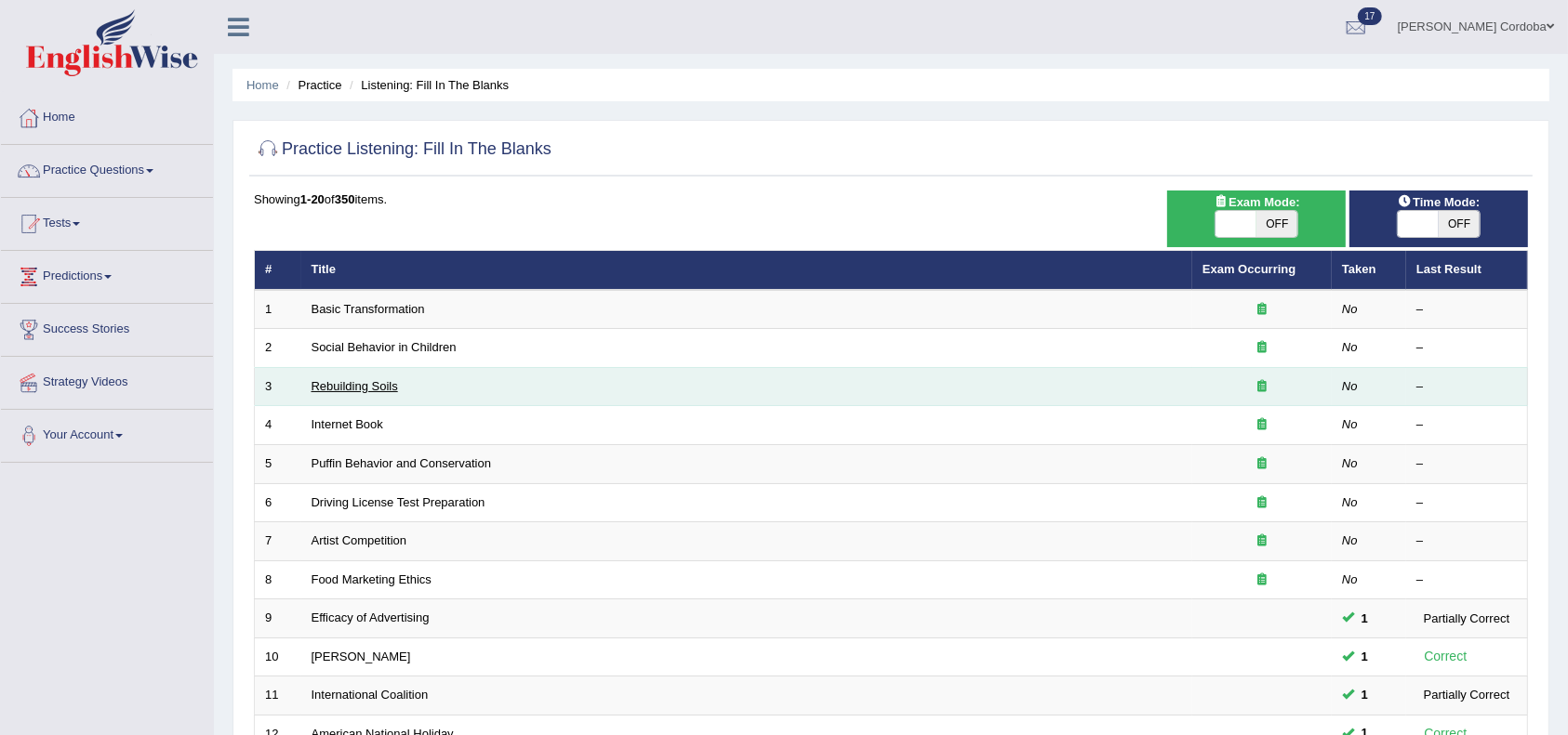
click at [341, 383] on link "Rebuilding Soils" at bounding box center [355, 386] width 86 height 14
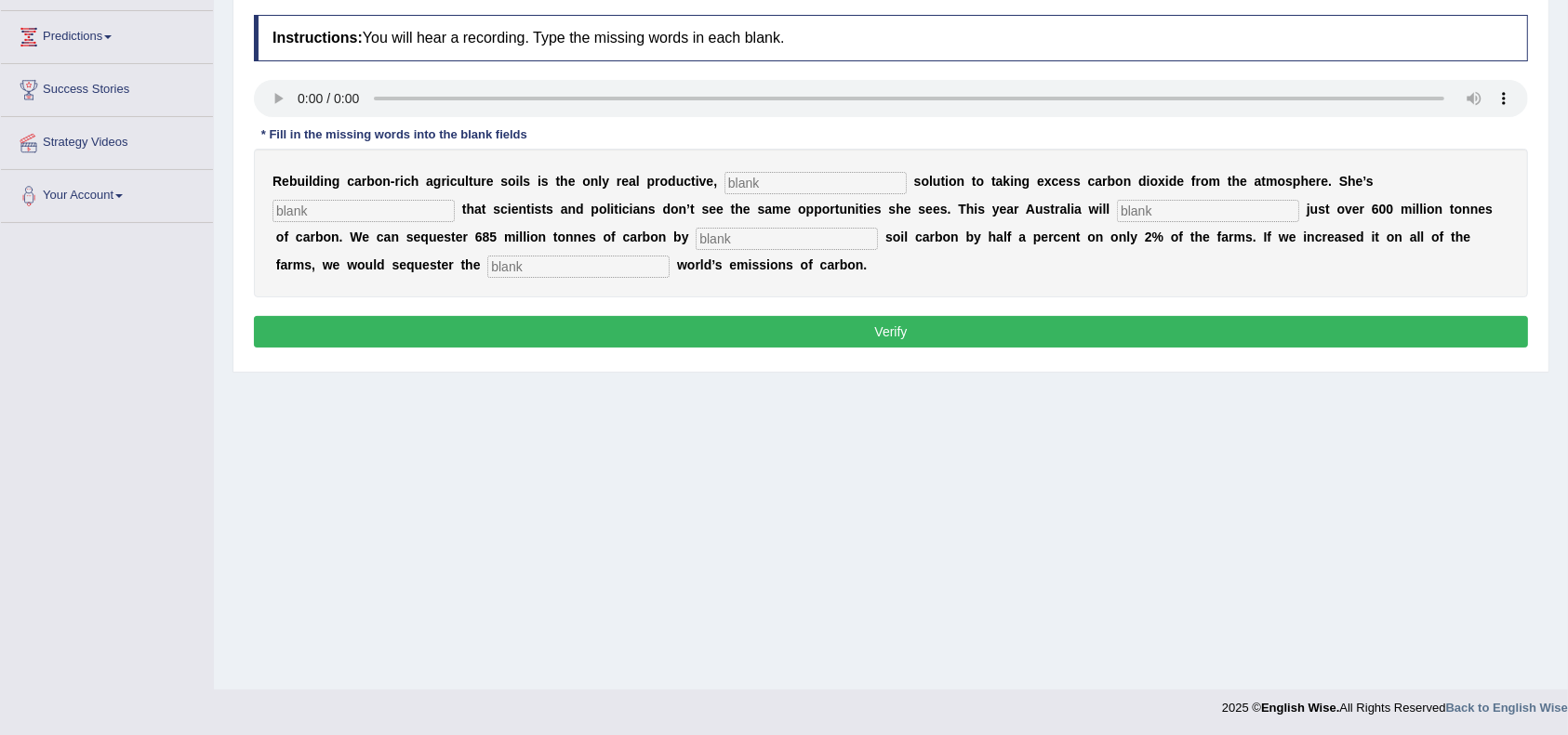
click at [786, 178] on div "R e b u i l d i n g c a r b o n - r i c h a g r i c u l t u r e s o i l s i s t…" at bounding box center [891, 222] width 1275 height 149
click at [786, 178] on input "text" at bounding box center [816, 183] width 183 height 22
type input "permanent"
type input "frustrated"
type input "admit"
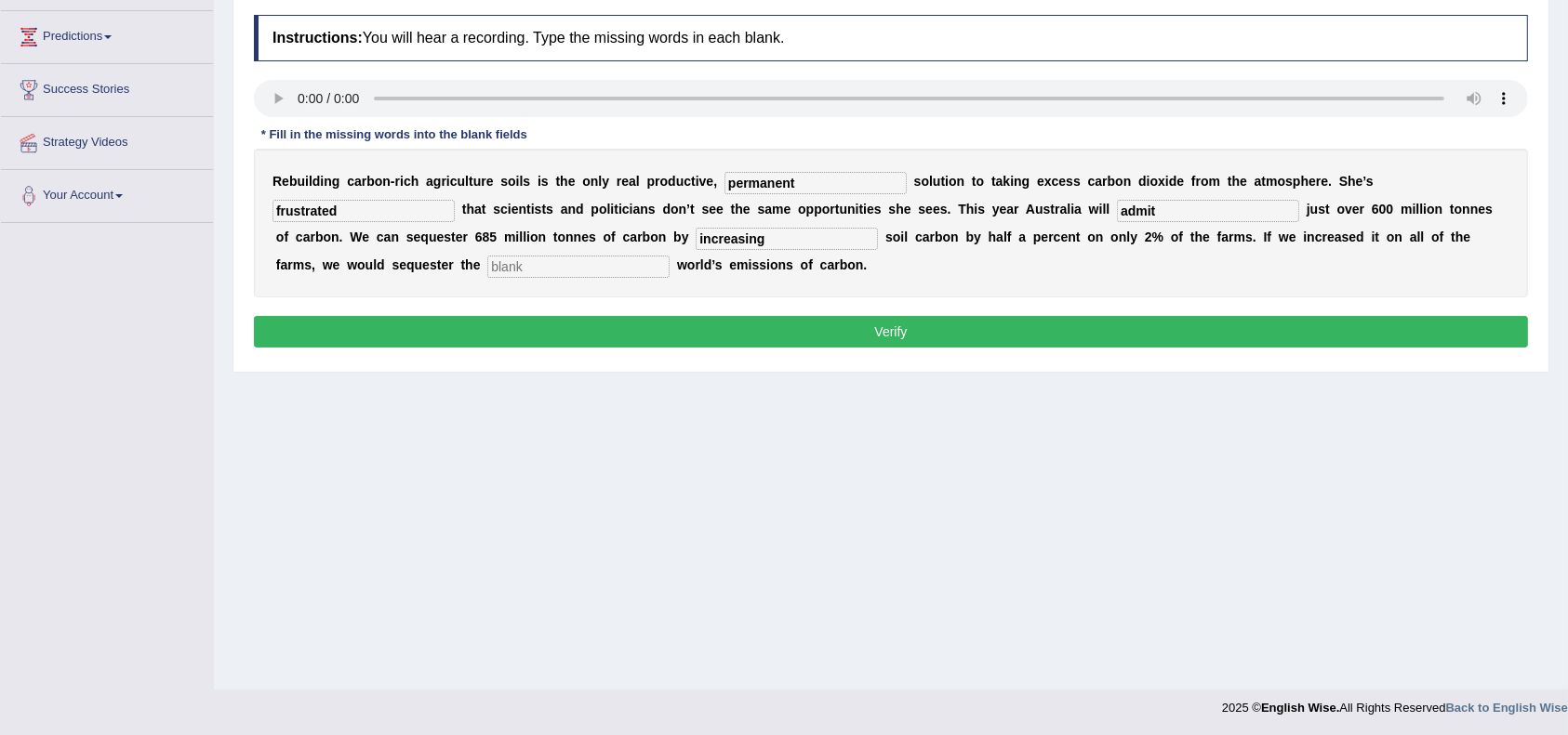
type input "increasing"
type input "all"
click at [1158, 204] on input "admit" at bounding box center [1209, 211] width 183 height 22
type input "a"
type input "emit"
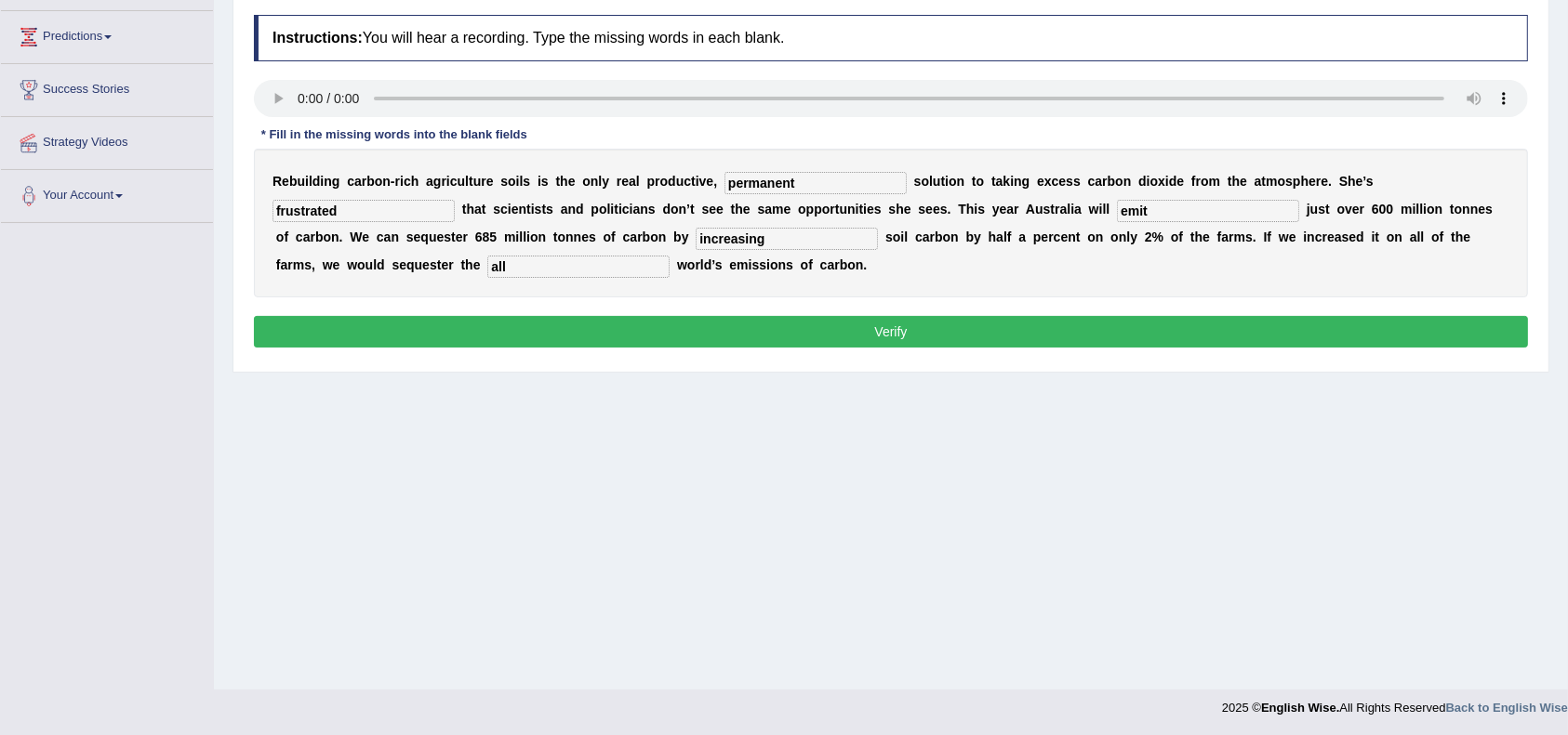
click at [965, 323] on button "Verify" at bounding box center [891, 332] width 1275 height 32
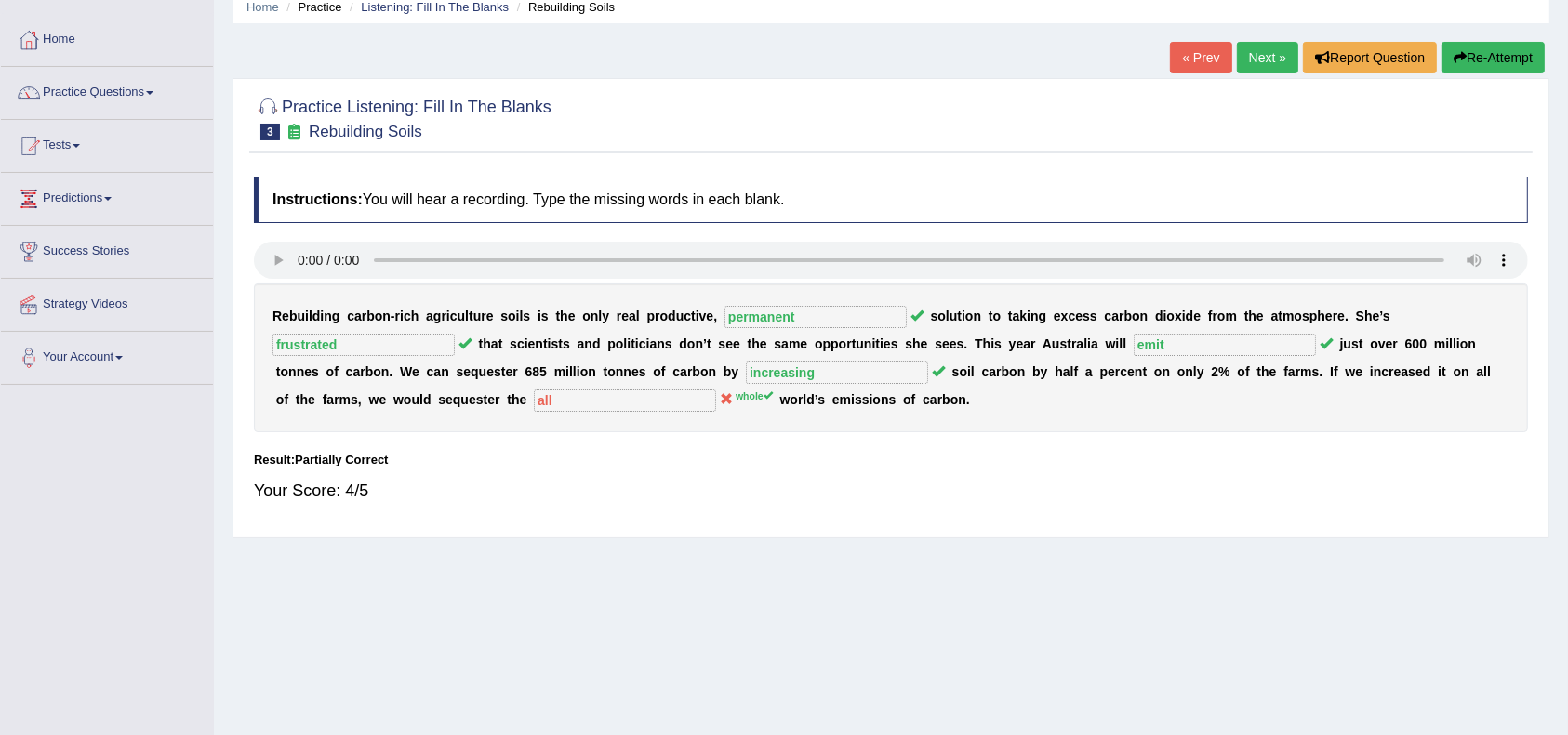
scroll to position [72, 0]
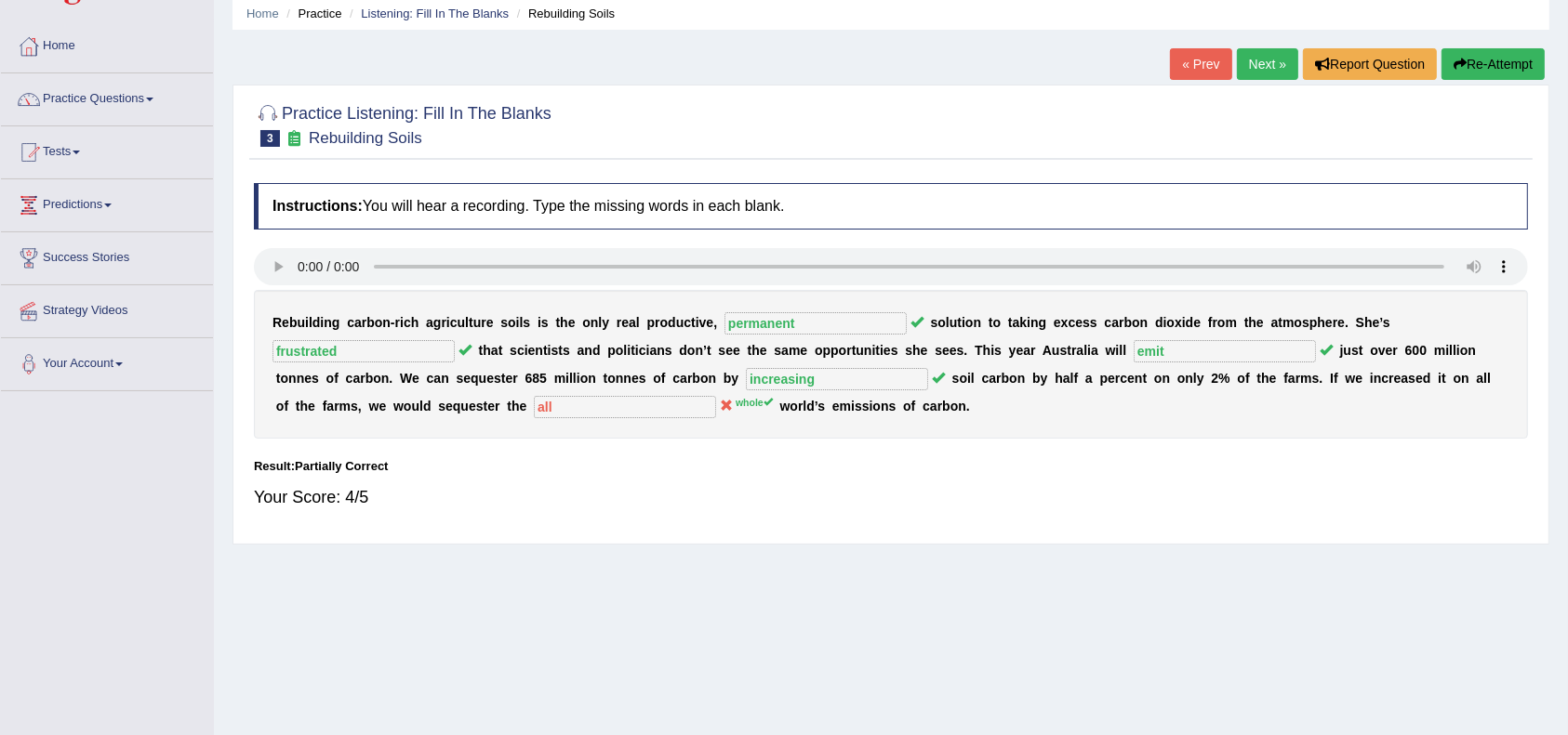
click at [1257, 57] on link "Next »" at bounding box center [1267, 64] width 61 height 32
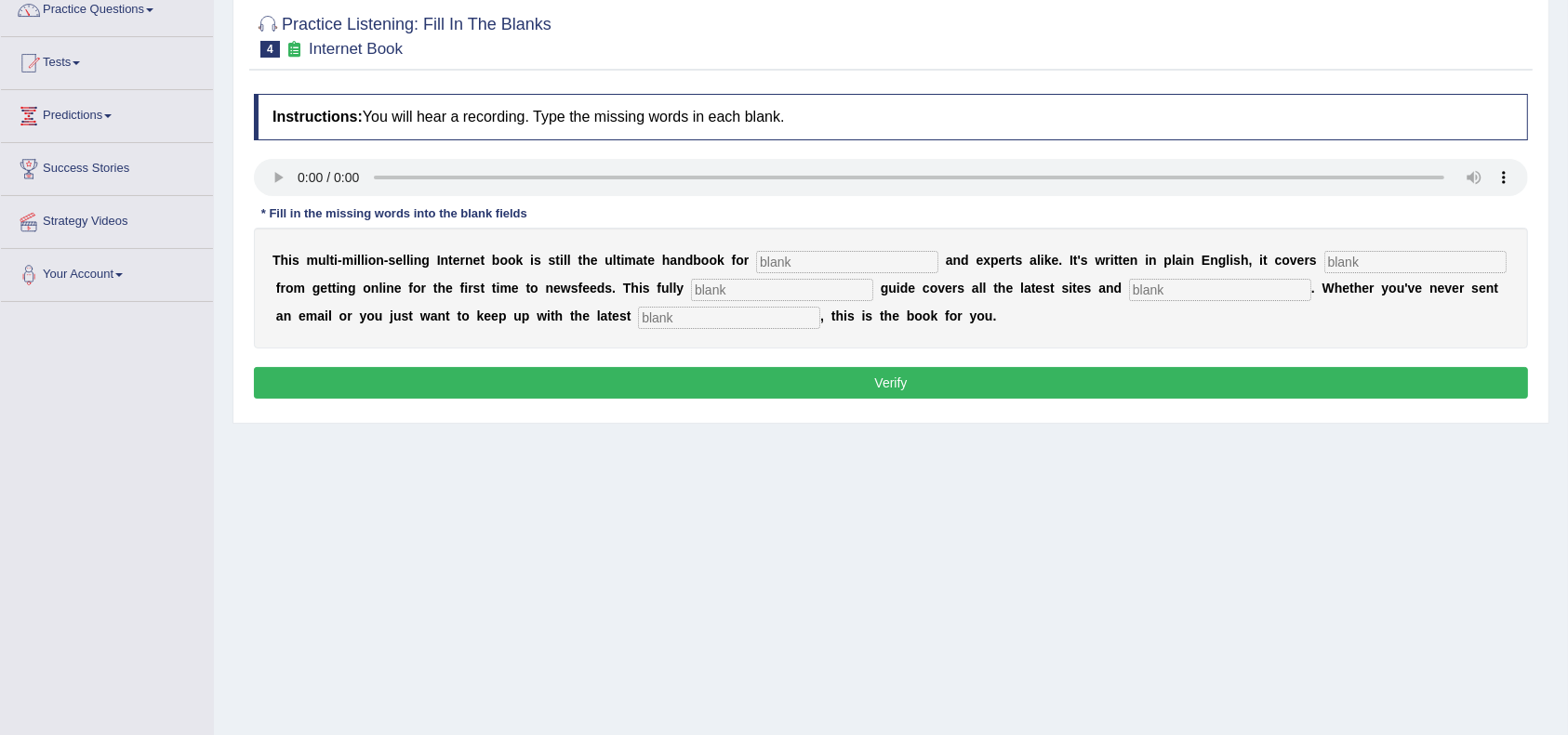
click at [814, 257] on input "text" at bounding box center [847, 262] width 183 height 22
type input "novises"
type input "everything"
type input "revies"
type input "crisis"
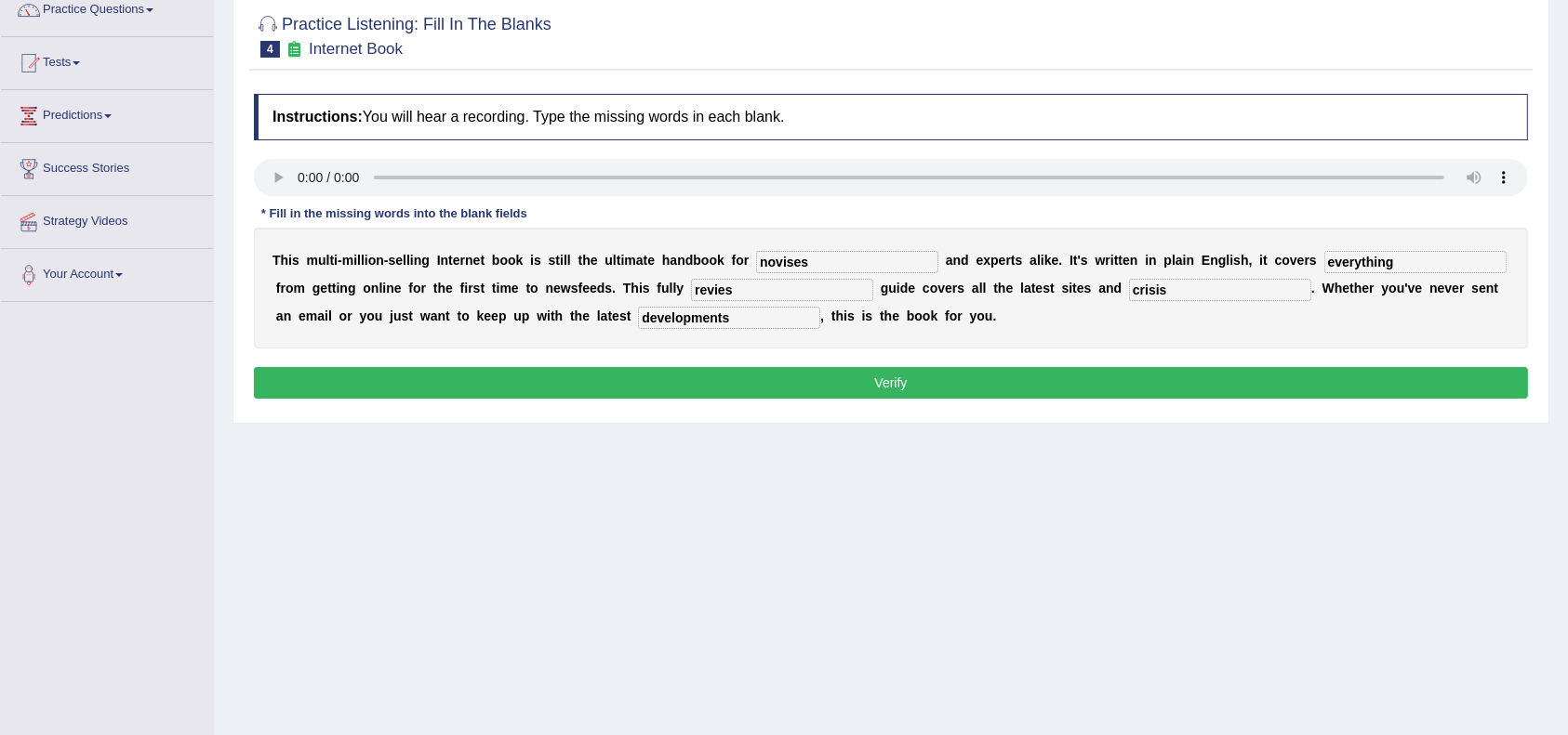
type input "developments"
click at [791, 256] on input "novises" at bounding box center [847, 262] width 183 height 22
drag, startPoint x: 826, startPoint y: 274, endPoint x: 835, endPoint y: 264, distance: 13.5
click at [835, 264] on div "T h i s m u l t i - m i l l i o n - s e l l i n g I n t e r n e t b o o k i s s…" at bounding box center [891, 288] width 1275 height 120
click at [835, 264] on input "novelists" at bounding box center [847, 262] width 183 height 22
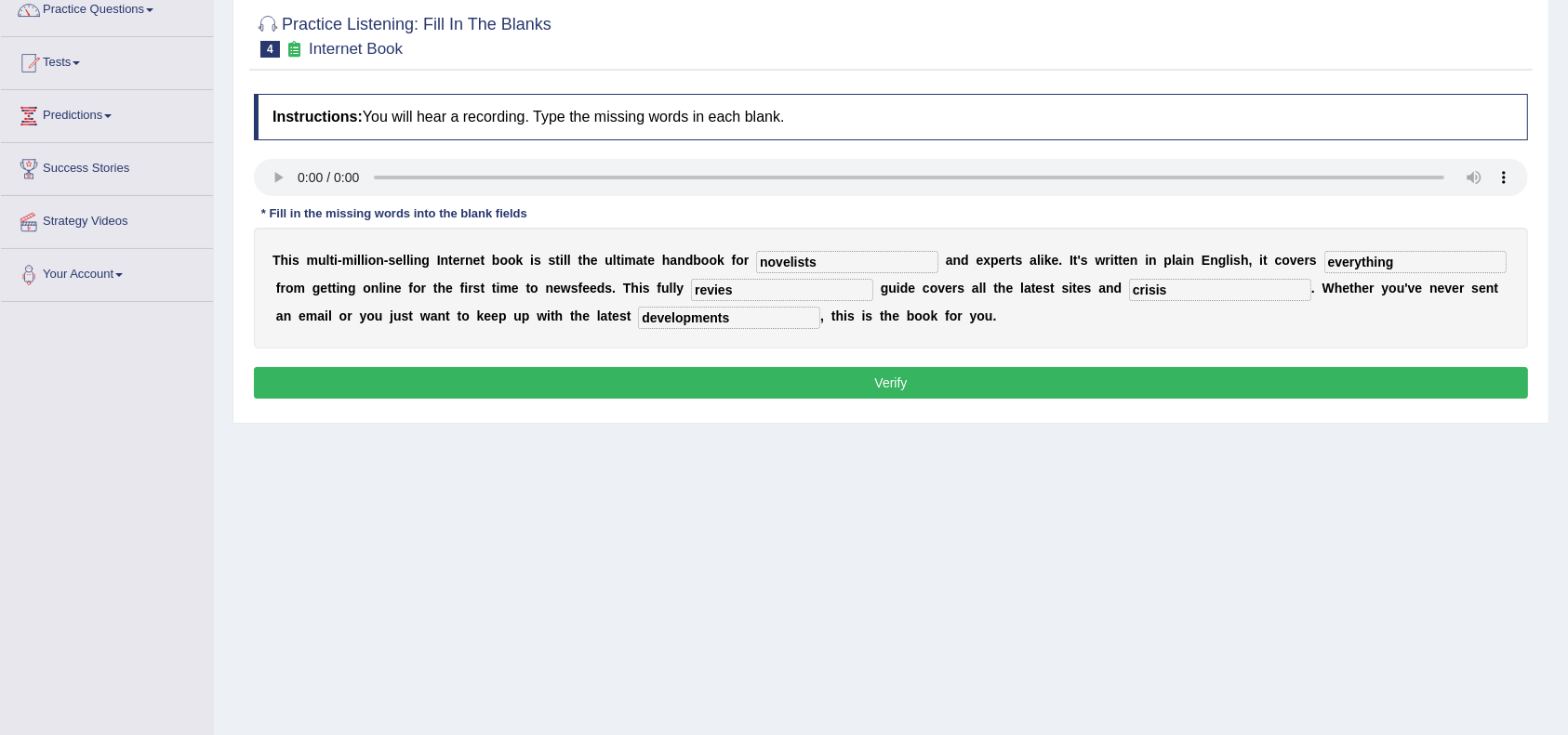
type input "novelists"
click at [764, 301] on div "T h i s m u l t i - m i l l i o n - s e l l i n g I n t e r n e t b o o k i s s…" at bounding box center [891, 288] width 1275 height 120
drag, startPoint x: 764, startPoint y: 301, endPoint x: 771, endPoint y: 290, distance: 13.0
click at [771, 290] on div "T h i s m u l t i - m i l l i o n - s e l l i n g I n t e r n e t b o o k i s s…" at bounding box center [891, 288] width 1275 height 120
click at [771, 290] on input "revies" at bounding box center [782, 289] width 183 height 22
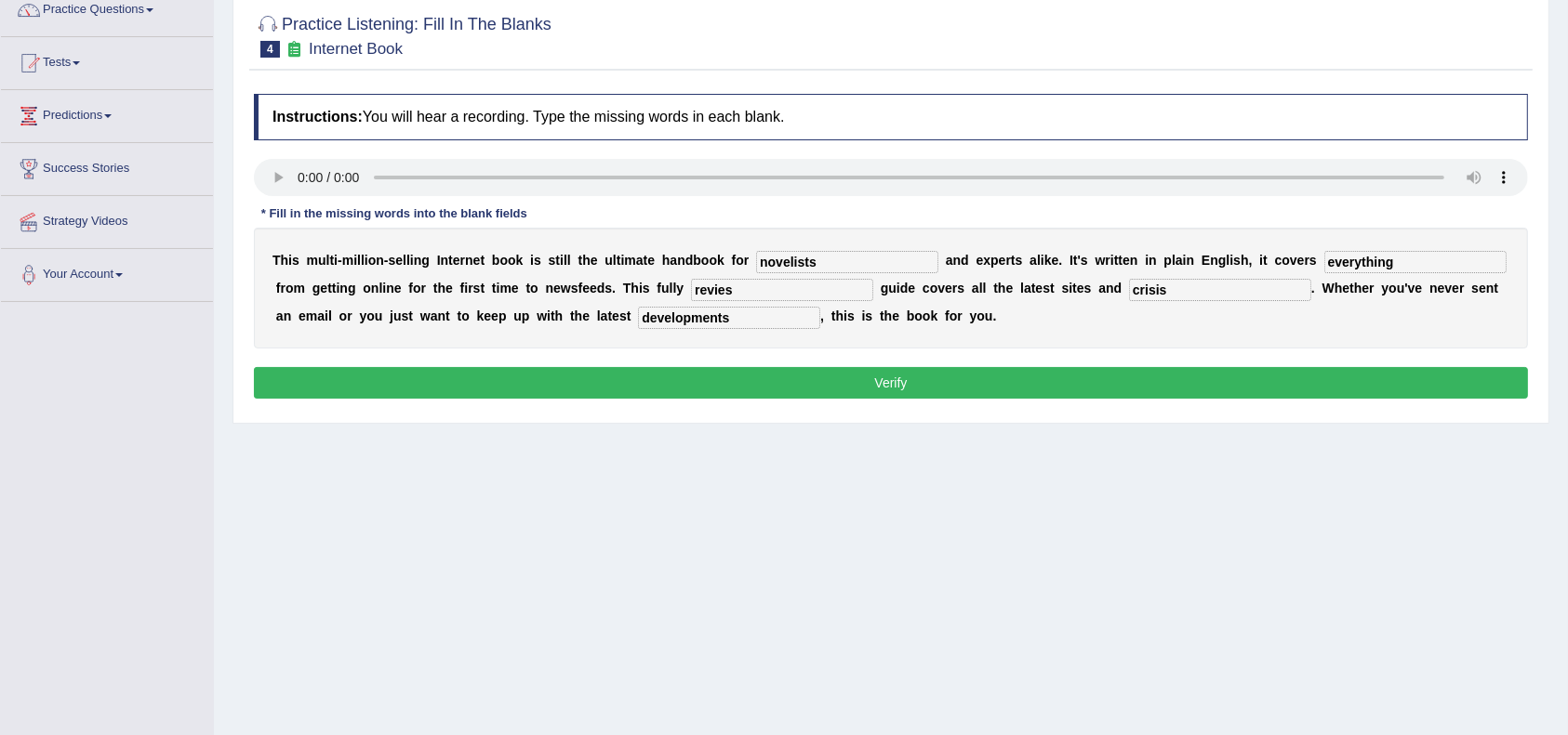
click at [771, 290] on input "revies" at bounding box center [782, 289] width 183 height 22
type input "r"
type input "revised"
click at [863, 373] on button "Verify" at bounding box center [891, 383] width 1275 height 32
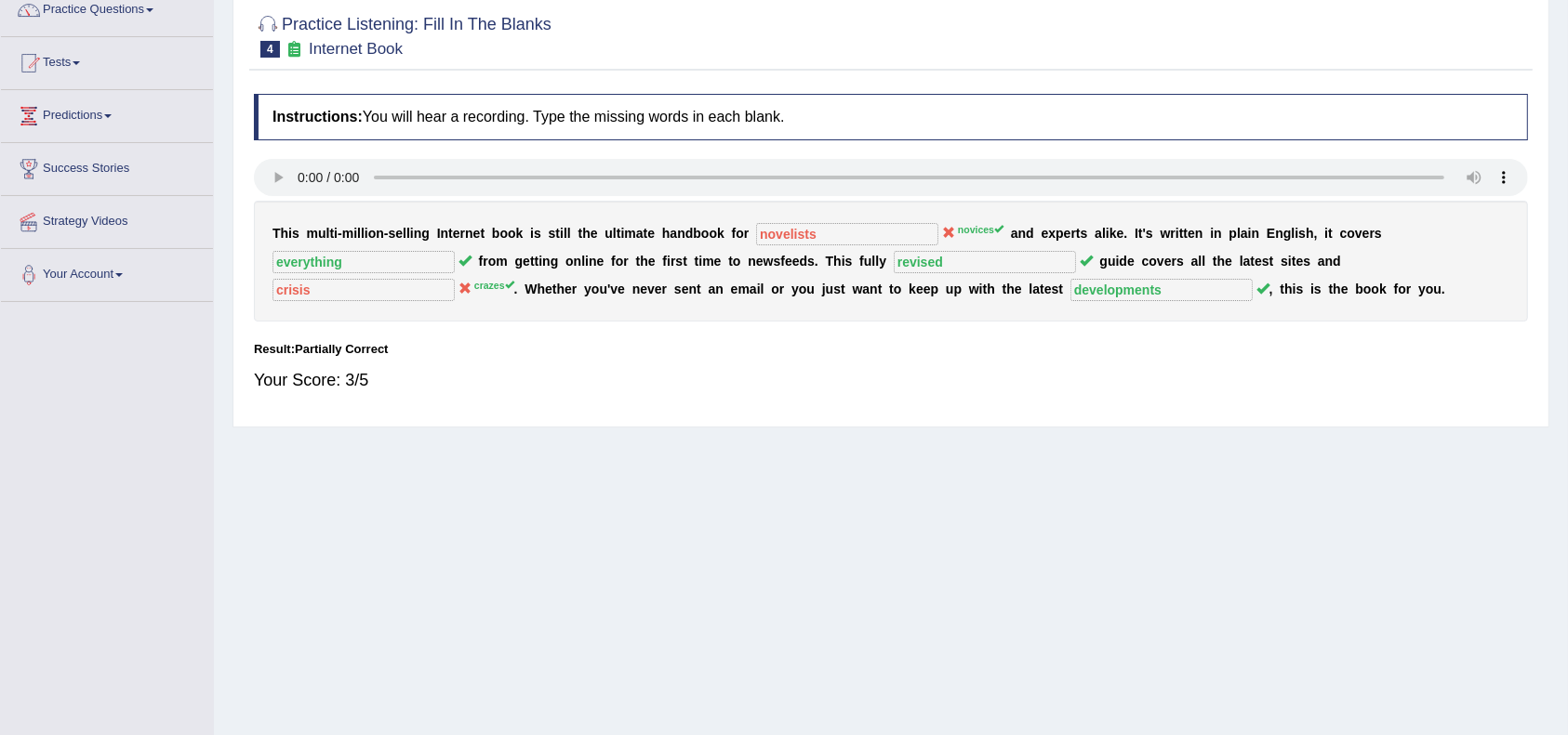
click at [658, 576] on div "Home Practice Listening: Fill In The Blanks Internet Book « Prev Next » Report …" at bounding box center [891, 304] width 1354 height 930
